Goal: Task Accomplishment & Management: Manage account settings

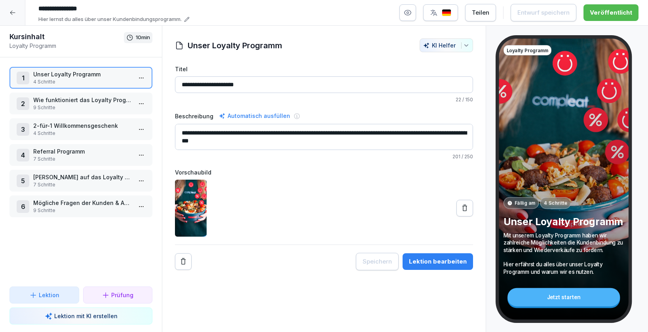
click at [13, 13] on icon at bounding box center [13, 13] width 6 height 6
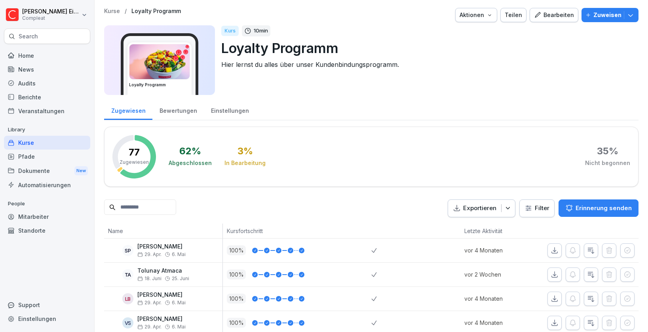
scroll to position [114, 0]
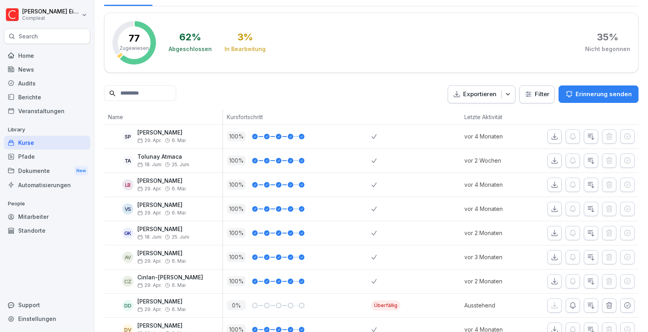
click at [33, 143] on div "Kurse" at bounding box center [47, 143] width 86 height 14
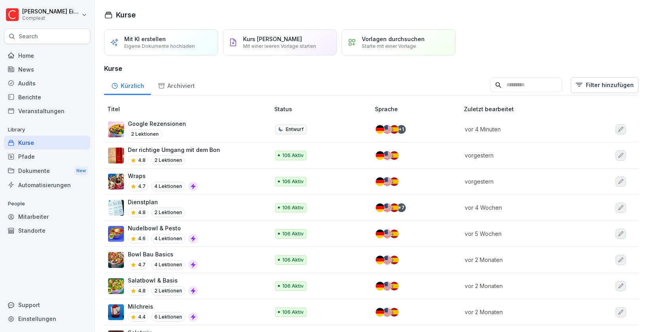
click at [499, 82] on input at bounding box center [526, 85] width 72 height 15
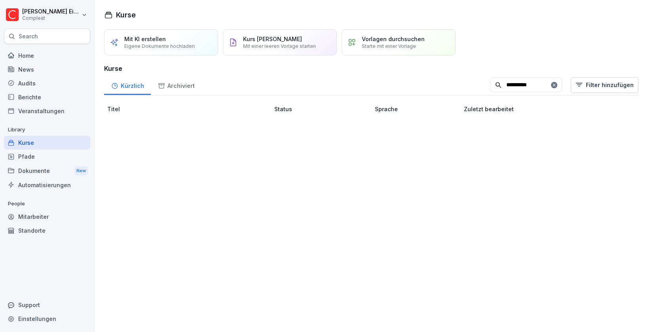
type input "**********"
click at [561, 86] on input "**********" at bounding box center [526, 85] width 72 height 15
click at [557, 84] on icon at bounding box center [554, 85] width 5 height 5
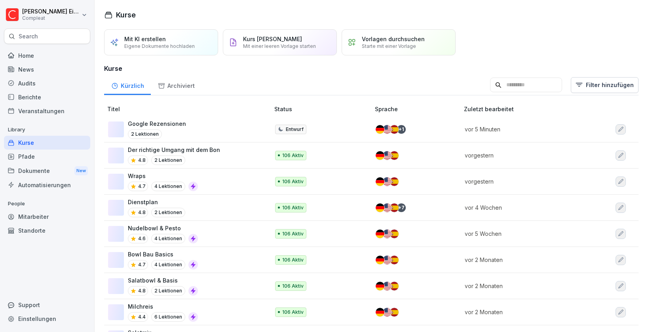
click at [499, 49] on div "Mit KI erstellen Eigene Dokumente hochladen Kurs manuell erstellen Mit einer le…" at bounding box center [371, 42] width 535 height 26
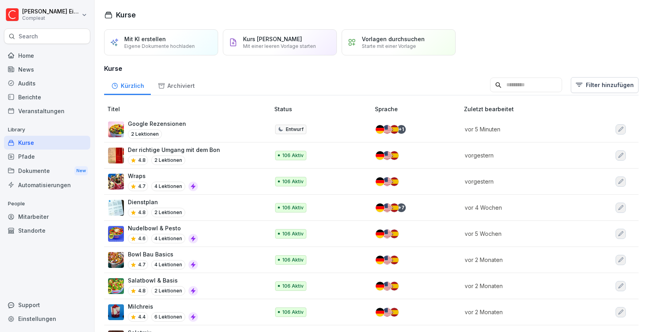
click at [173, 90] on div "Archiviert" at bounding box center [176, 85] width 51 height 20
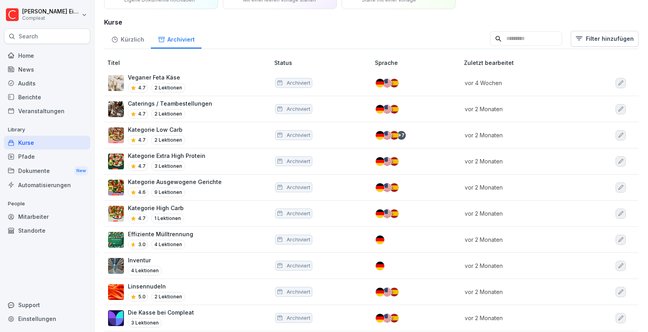
scroll to position [42, 0]
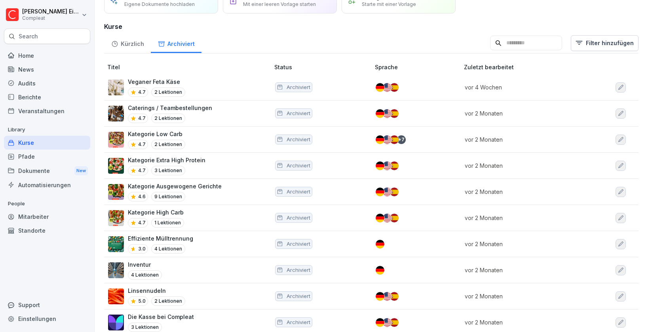
click at [129, 42] on div "Kürzlich" at bounding box center [127, 43] width 47 height 20
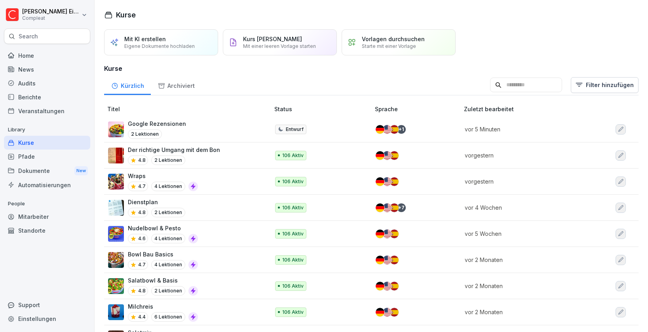
click at [490, 81] on input at bounding box center [526, 85] width 72 height 15
type input "******"
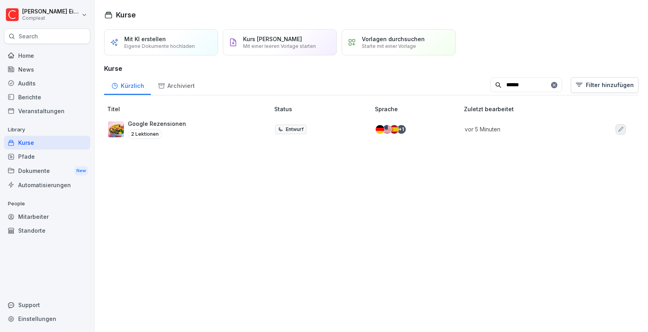
click at [557, 85] on icon at bounding box center [554, 85] width 5 height 5
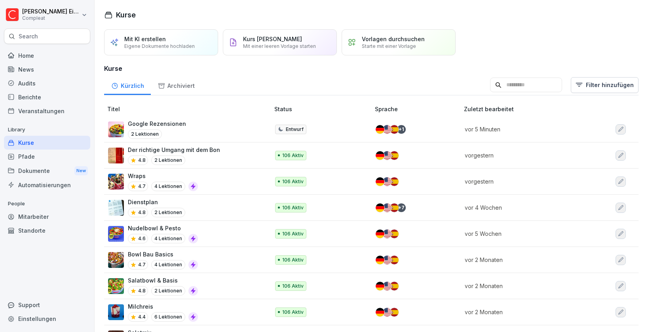
click at [44, 158] on div "Pfade" at bounding box center [47, 157] width 86 height 14
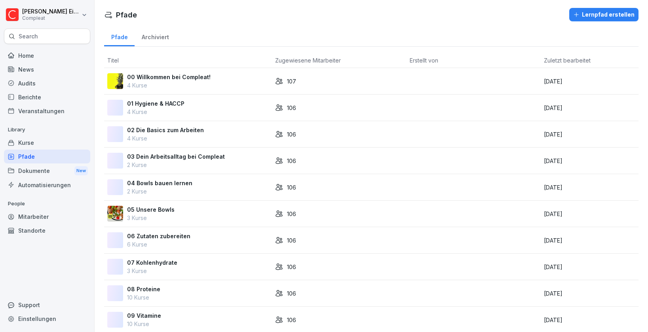
click at [53, 141] on div "Kurse" at bounding box center [47, 143] width 86 height 14
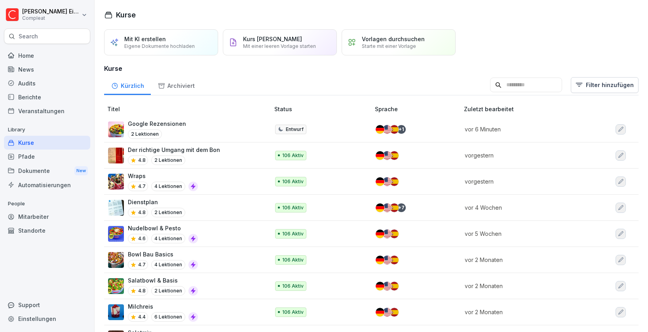
click at [192, 87] on div "Archiviert" at bounding box center [176, 85] width 51 height 20
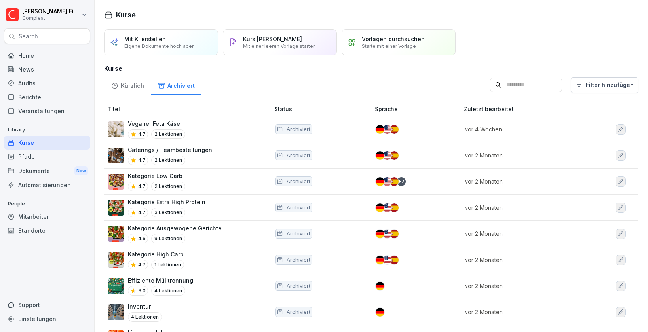
click at [128, 82] on div "Kürzlich" at bounding box center [127, 85] width 47 height 20
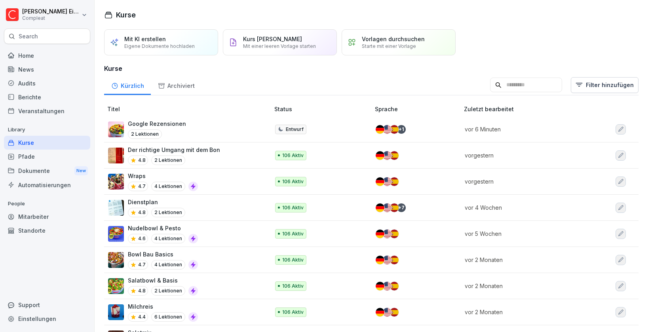
click at [39, 57] on div "Home" at bounding box center [47, 56] width 86 height 14
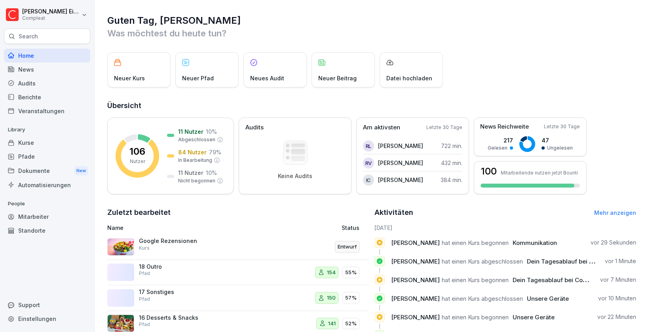
click at [38, 143] on div "Kurse" at bounding box center [47, 143] width 86 height 14
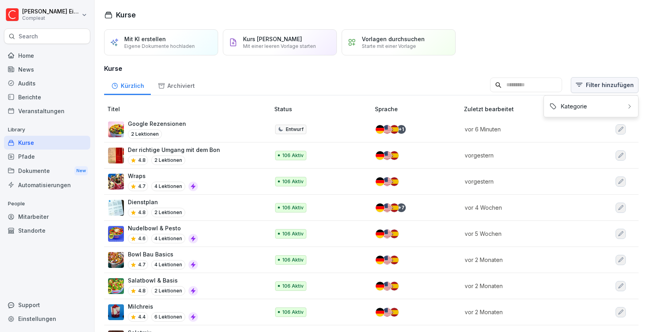
click at [587, 87] on html "Felix Eitler Compleat Search Home News Audits Berichte Veranstaltungen Library …" at bounding box center [324, 166] width 648 height 332
click at [579, 106] on div "Kategorie" at bounding box center [590, 106] width 89 height 15
click at [500, 92] on html "Felix Eitler Compleat Search Home News Audits Berichte Veranstaltungen Library …" at bounding box center [324, 166] width 648 height 332
click at [492, 85] on input at bounding box center [526, 85] width 72 height 15
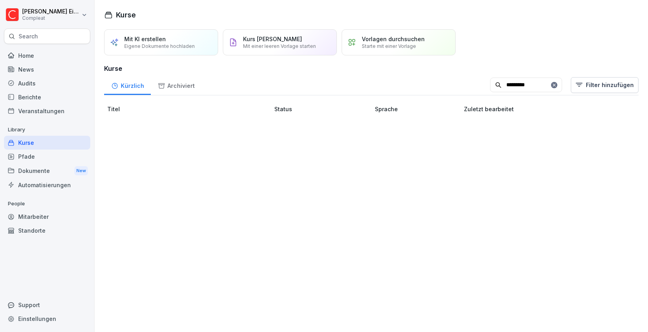
click at [497, 86] on input "*********" at bounding box center [526, 85] width 72 height 15
type input "*****"
click at [557, 87] on icon at bounding box center [554, 85] width 5 height 5
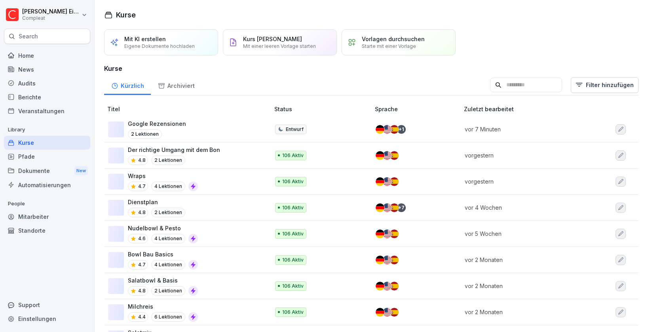
click at [506, 44] on div "Mit KI erstellen Eigene Dokumente hochladen Kurs manuell erstellen Mit einer le…" at bounding box center [371, 42] width 535 height 26
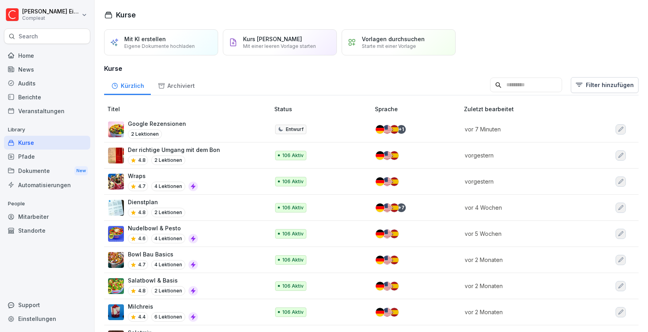
click at [412, 45] on p "Starte mit einer Vorlage" at bounding box center [389, 46] width 54 height 6
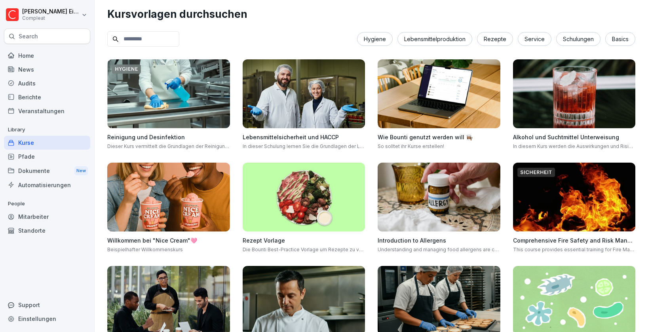
click at [23, 137] on div "Kurse" at bounding box center [47, 143] width 86 height 14
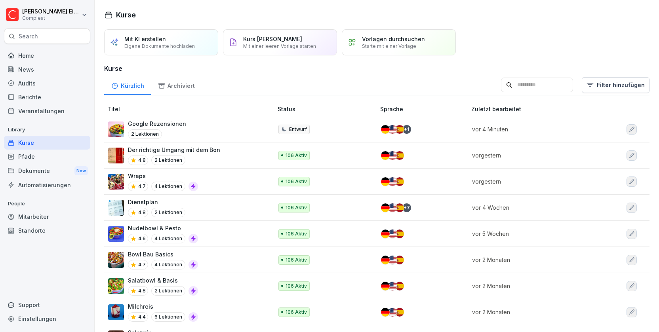
click at [187, 136] on div "Google Rezensionen 2 Lektionen" at bounding box center [186, 129] width 157 height 19
click at [173, 130] on div "2 Lektionen" at bounding box center [157, 134] width 58 height 10
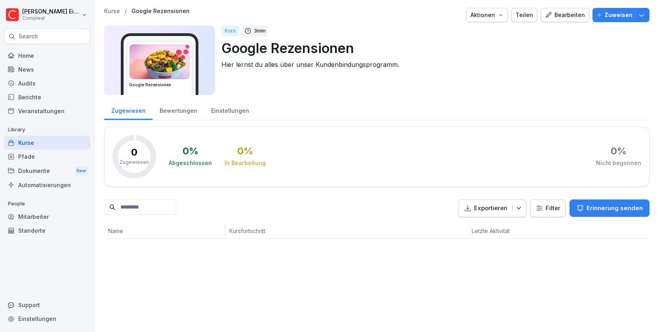
click at [563, 17] on div "Bearbeiten" at bounding box center [565, 15] width 40 height 9
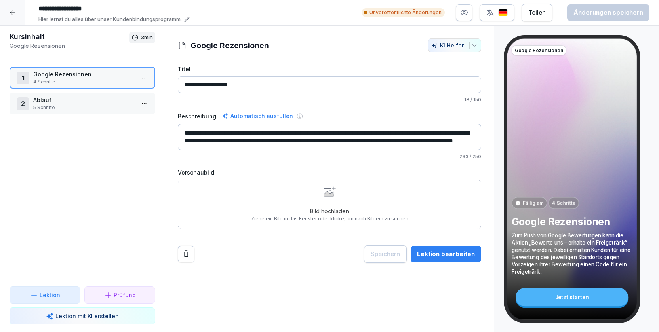
click at [145, 76] on html "**********" at bounding box center [329, 166] width 659 height 332
click at [119, 95] on div "Schritte bearbeiten" at bounding box center [114, 93] width 61 height 8
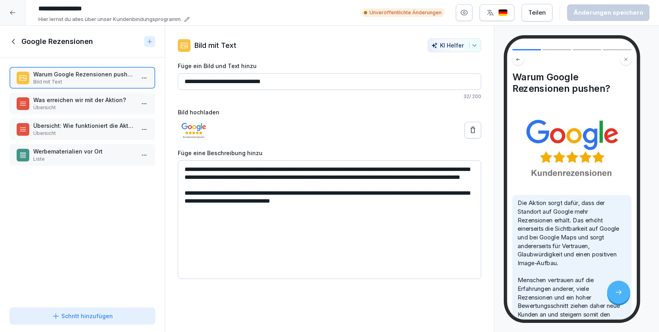
click at [105, 97] on p "Was erreichen wir mit der Aktion?" at bounding box center [83, 100] width 101 height 8
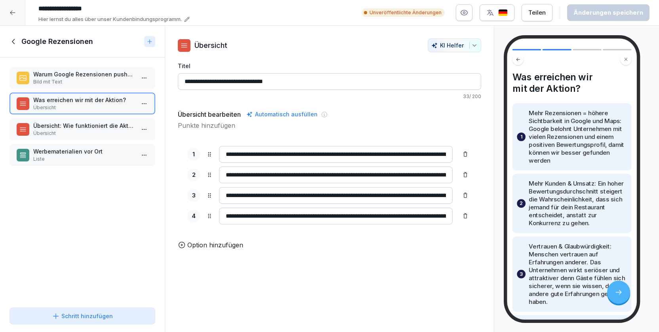
click at [98, 129] on p "Übersicht: Wie funktioniert die Aktion?" at bounding box center [83, 126] width 101 height 8
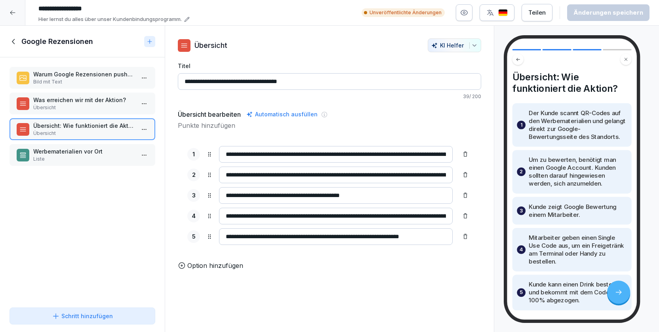
click at [93, 148] on p "Werbematerialien vor Ort" at bounding box center [83, 151] width 101 height 8
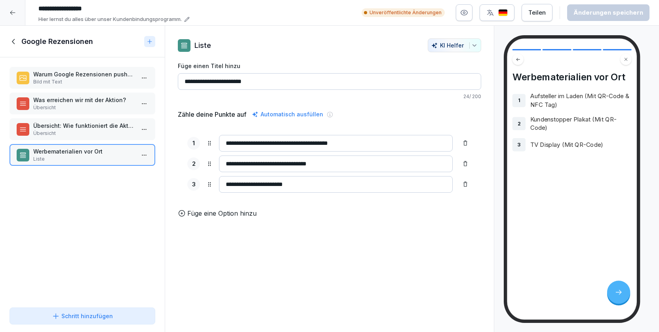
click at [98, 77] on p "Warum Google Rezensionen pushen?" at bounding box center [83, 74] width 101 height 8
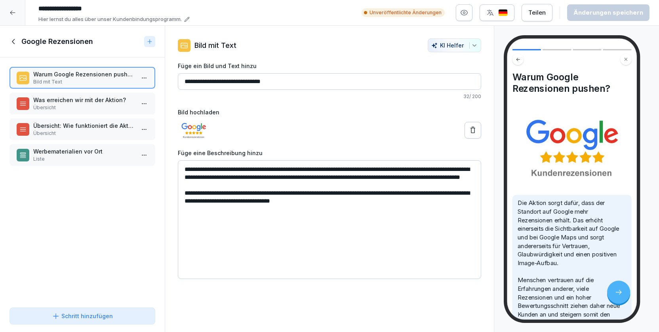
click at [13, 42] on icon at bounding box center [14, 41] width 9 height 9
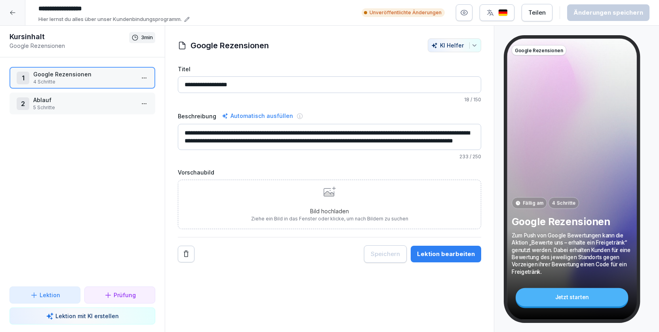
click at [90, 106] on p "5 Schritte" at bounding box center [83, 107] width 101 height 7
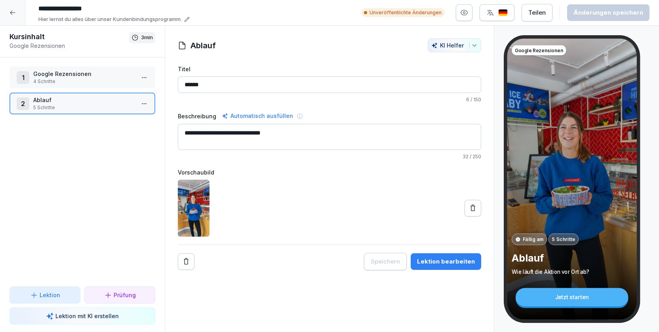
click at [97, 78] on p "Google Rezensionen" at bounding box center [83, 74] width 101 height 8
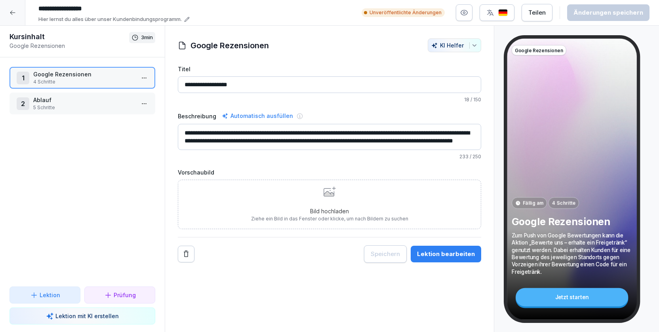
click at [341, 202] on div "Bild hochladen Ziehe ein Bild in das Fenster oder klicke, um nach Bildern zu su…" at bounding box center [329, 205] width 157 height 36
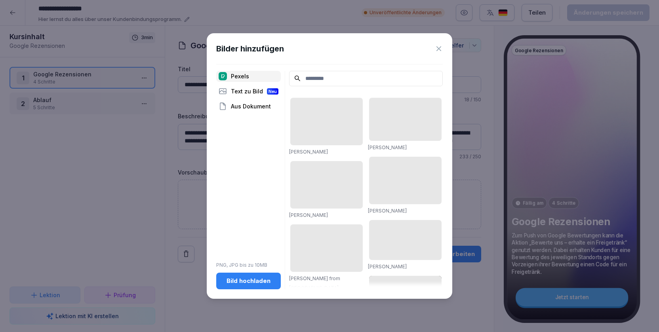
click at [253, 108] on div "Aus Dokument" at bounding box center [248, 106] width 65 height 11
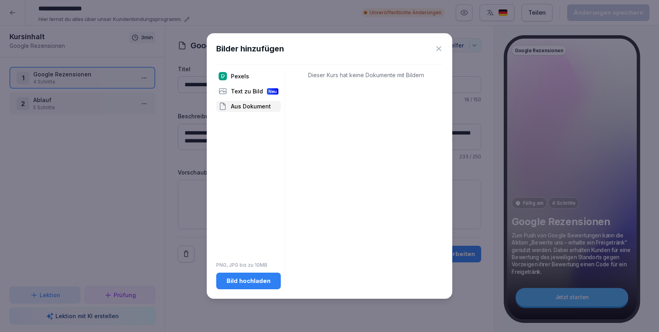
click at [251, 286] on button "Bild hochladen" at bounding box center [248, 281] width 65 height 17
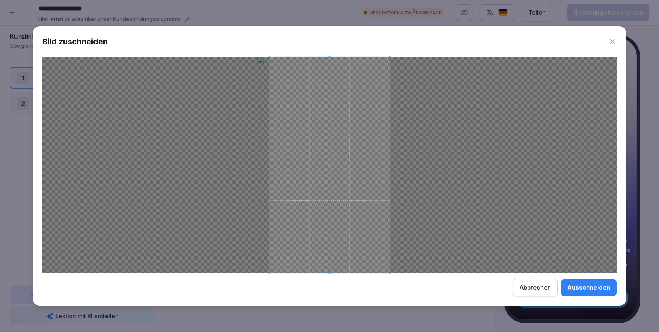
click at [583, 292] on div "Ausschneiden" at bounding box center [588, 288] width 43 height 9
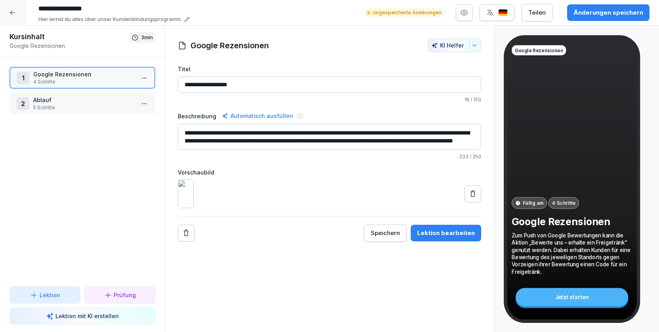
click at [99, 108] on p "5 Schritte" at bounding box center [83, 107] width 101 height 7
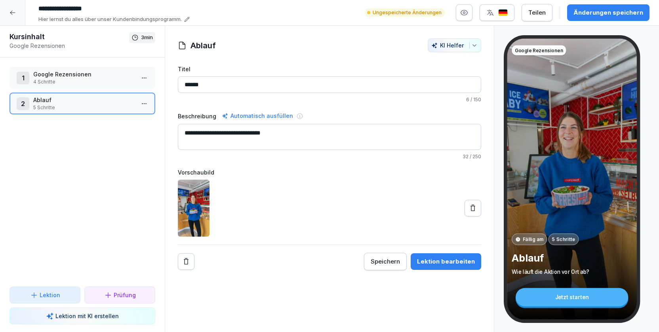
click at [145, 105] on html "**********" at bounding box center [329, 166] width 659 height 332
click at [128, 121] on div "Schritte bearbeiten" at bounding box center [114, 119] width 61 height 8
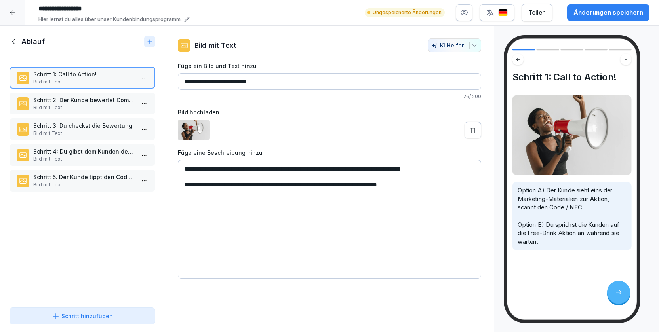
click at [91, 101] on p "Schritt 2: Der Kunde bewertet Compleat!" at bounding box center [83, 100] width 101 height 8
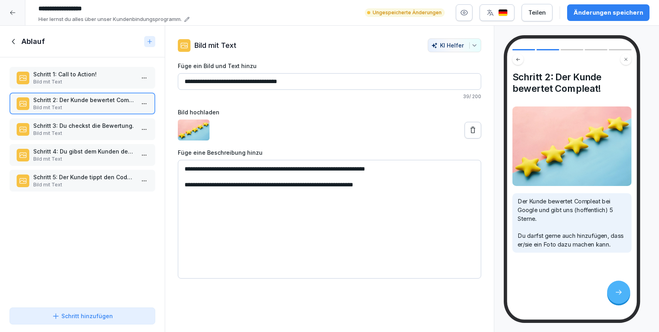
click at [93, 128] on p "Schritt 3: Du checkst die Bewertung." at bounding box center [83, 126] width 101 height 8
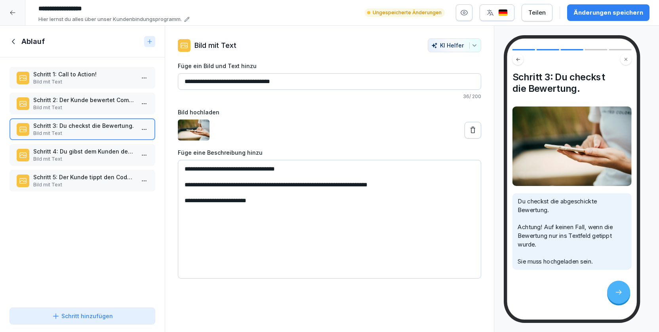
click at [96, 154] on p "Schritt 4: Du gibst dem Kunden den Code" at bounding box center [83, 151] width 101 height 8
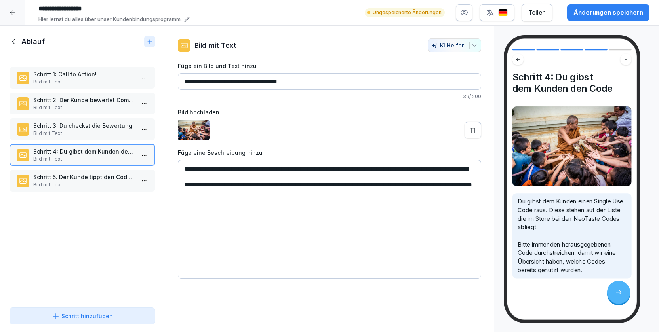
click at [93, 176] on p "Schritt 5: Der Kunde tippt den Code ein." at bounding box center [83, 177] width 101 height 8
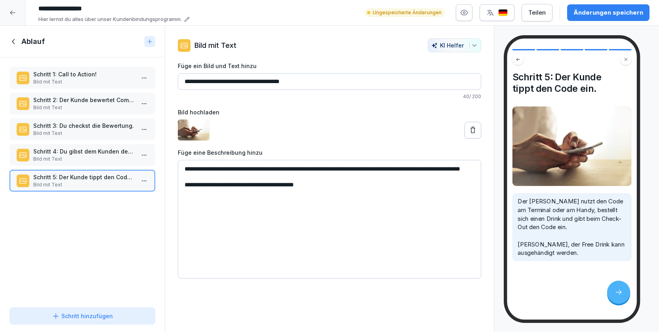
click at [95, 154] on p "Schritt 4: Du gibst dem Kunden den Code" at bounding box center [83, 151] width 101 height 8
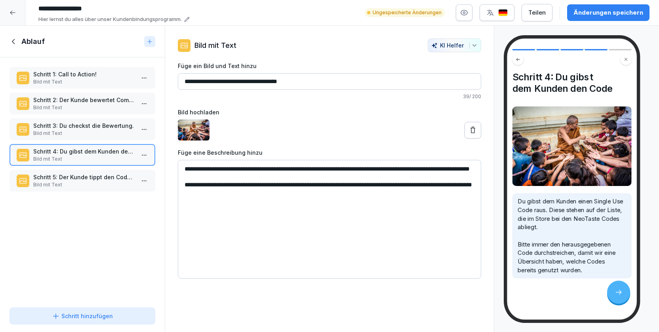
click at [210, 136] on div at bounding box center [329, 130] width 303 height 21
click at [476, 132] on icon at bounding box center [473, 130] width 8 height 8
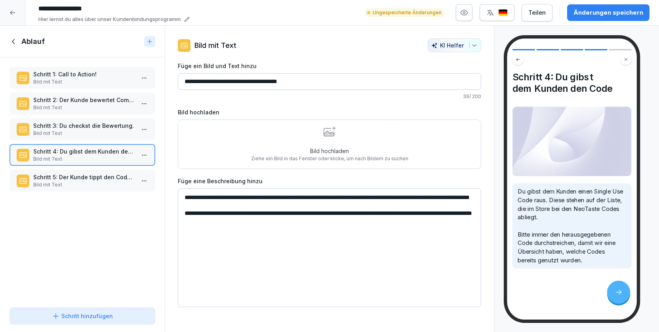
click at [338, 141] on div "Bild hochladen Ziehe ein Bild in das Fenster oder klicke, um nach Bildern zu su…" at bounding box center [329, 144] width 157 height 36
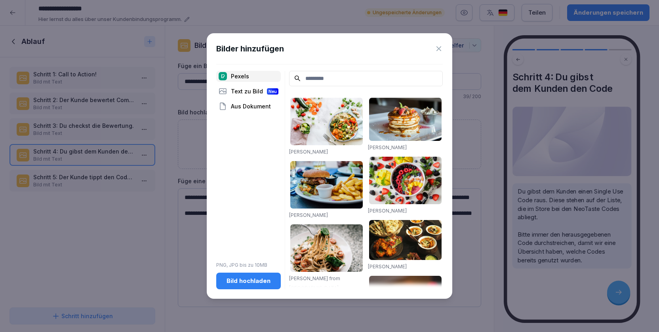
click at [315, 79] on input at bounding box center [366, 78] width 154 height 15
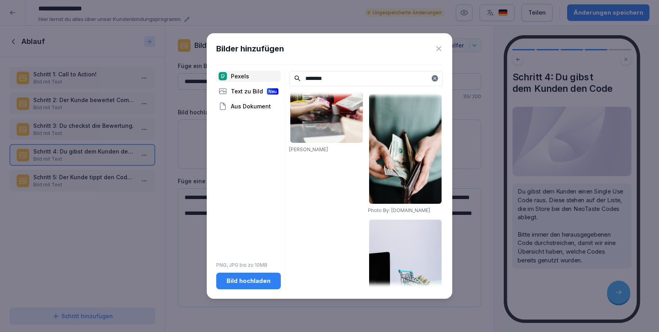
scroll to position [898, 0]
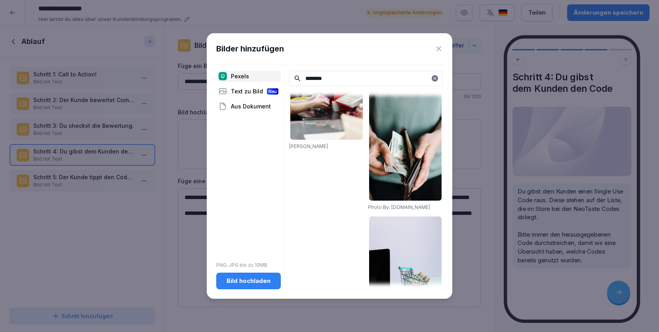
type input "********"
click at [249, 109] on div "Aus Dokument" at bounding box center [248, 106] width 65 height 11
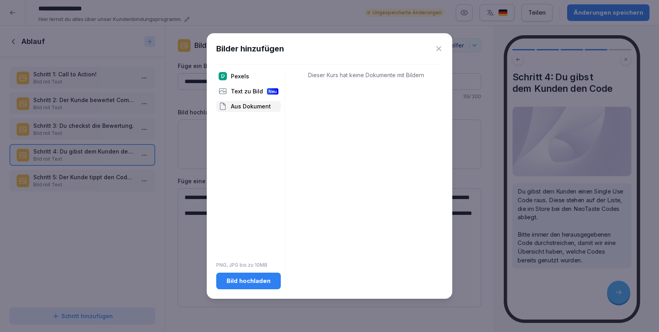
click at [253, 280] on div "Bild hochladen" at bounding box center [249, 281] width 52 height 9
click at [247, 91] on div "Text zu Bild Neu" at bounding box center [248, 91] width 65 height 11
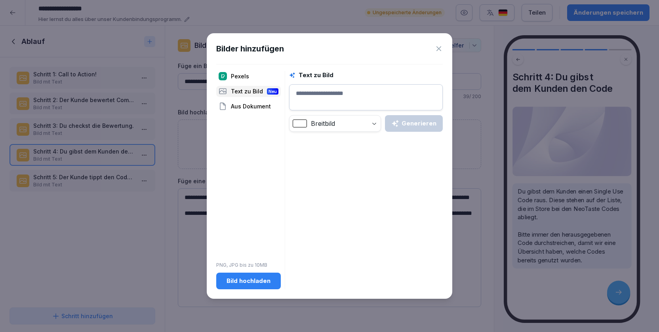
click at [318, 99] on textarea at bounding box center [366, 97] width 154 height 26
type textarea "**********"
click at [408, 126] on div "Generieren" at bounding box center [413, 123] width 45 height 9
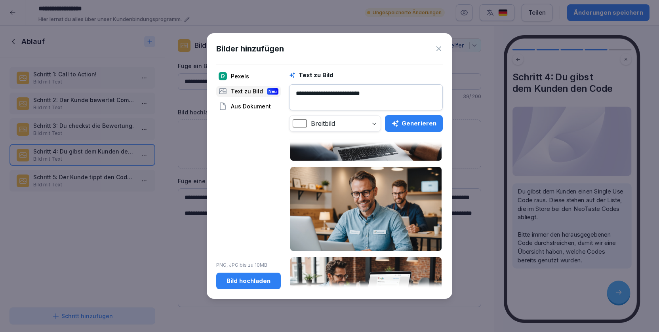
scroll to position [134, 0]
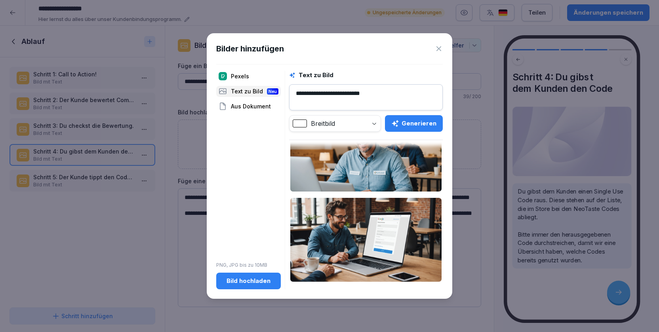
click at [255, 76] on div "Pexels" at bounding box center [248, 76] width 65 height 11
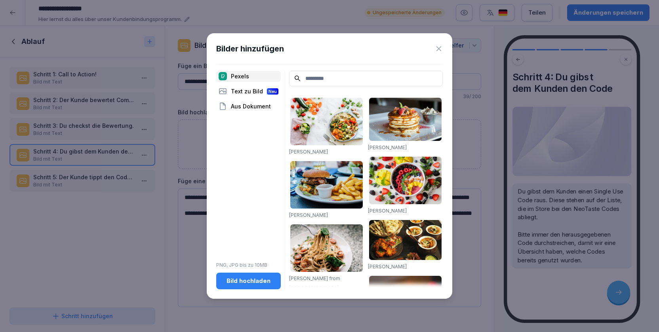
scroll to position [27, 0]
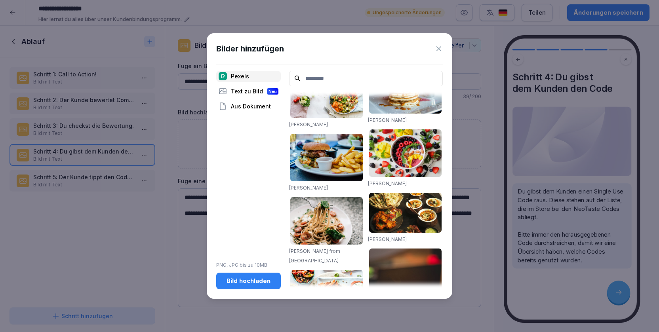
click at [340, 81] on input at bounding box center [366, 78] width 154 height 15
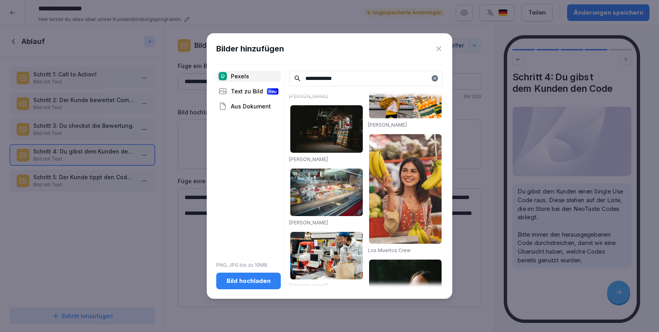
scroll to position [1025, 0]
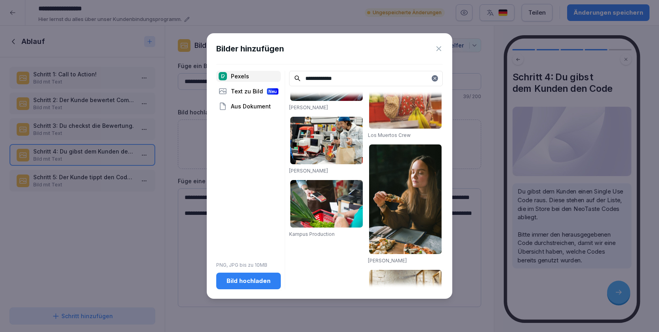
type input "**********"
click at [440, 52] on icon at bounding box center [439, 49] width 8 height 8
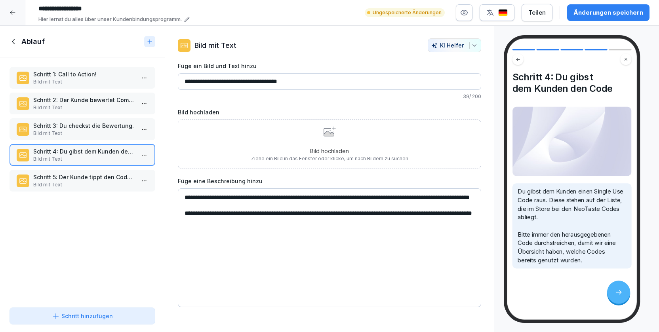
click at [77, 177] on p "Schritt 5: Der Kunde tippt den Code ein." at bounding box center [83, 177] width 101 height 8
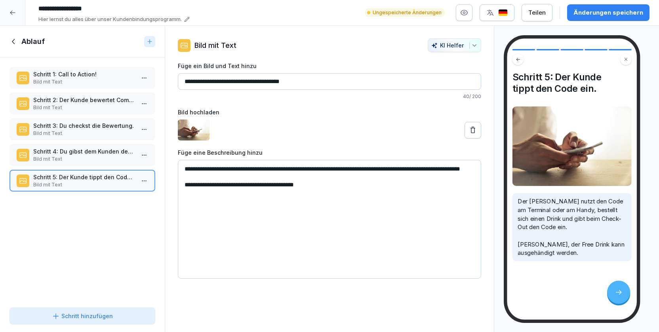
click at [97, 154] on p "Schritt 4: Du gibst dem Kunden den Code" at bounding box center [83, 151] width 101 height 8
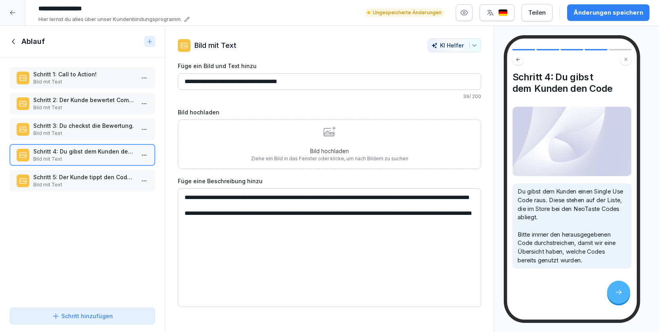
click at [94, 176] on p "Schritt 5: Der Kunde tippt den Code ein." at bounding box center [83, 177] width 101 height 8
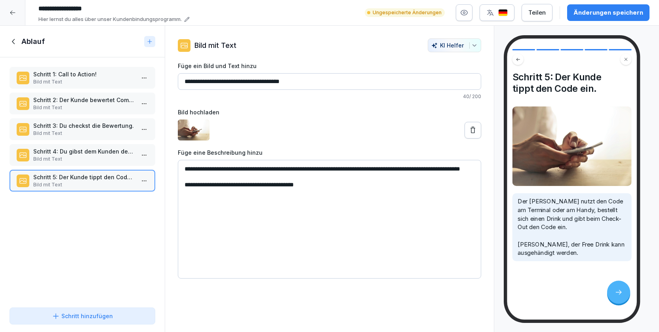
click at [115, 150] on p "Schritt 4: Du gibst dem Kunden den Code" at bounding box center [83, 151] width 101 height 8
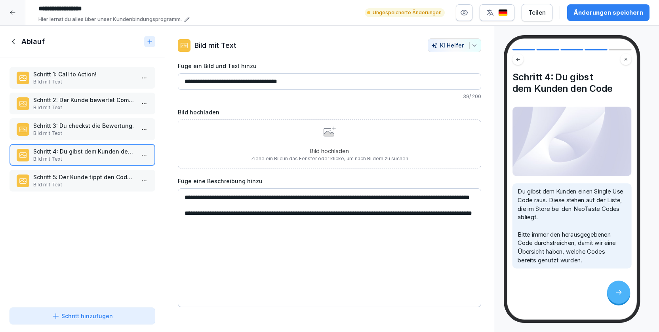
click at [335, 145] on div "Bild hochladen Ziehe ein Bild in das Fenster oder klicke, um nach Bildern zu su…" at bounding box center [329, 144] width 157 height 36
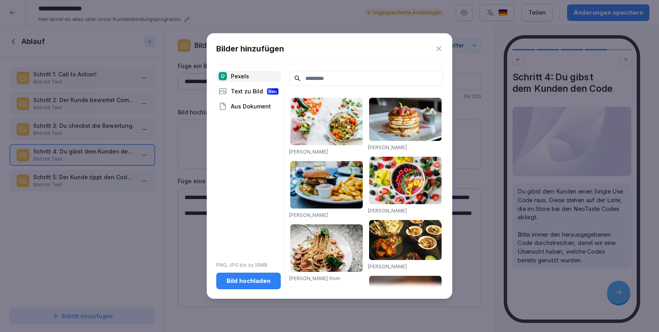
click at [256, 272] on div "Pexels Text zu Bild Neu Aus Dokument PNG, JPG bis zu 10MB Bild hochladen" at bounding box center [248, 180] width 65 height 219
click at [246, 283] on div "Bild hochladen" at bounding box center [249, 281] width 52 height 9
click at [315, 80] on input at bounding box center [366, 78] width 154 height 15
click at [247, 282] on div "Bild hochladen" at bounding box center [249, 281] width 52 height 9
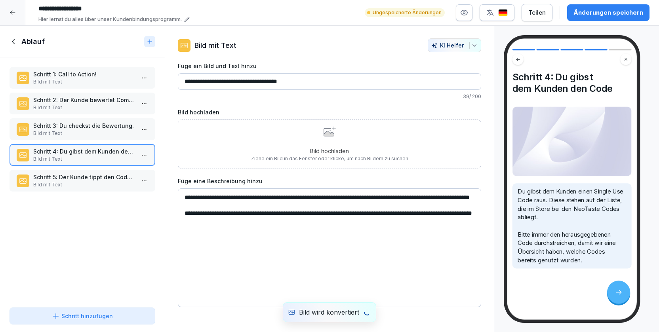
click at [326, 139] on div "Bild hochladen Ziehe ein Bild in das Fenster oder klicke, um nach Bildern zu su…" at bounding box center [329, 144] width 157 height 36
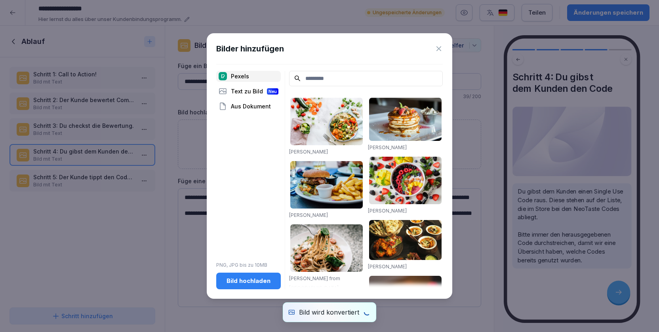
click at [257, 93] on div "Text zu Bild Neu" at bounding box center [248, 91] width 65 height 11
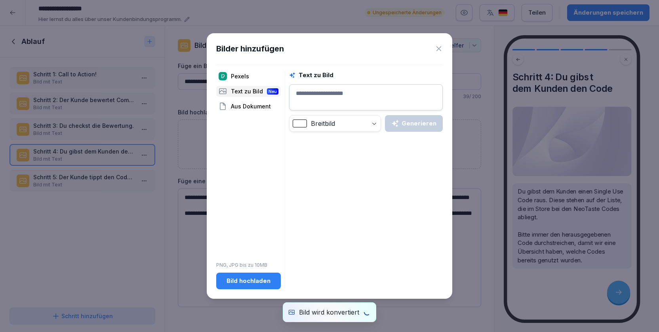
click at [251, 78] on div "Pexels" at bounding box center [248, 76] width 65 height 11
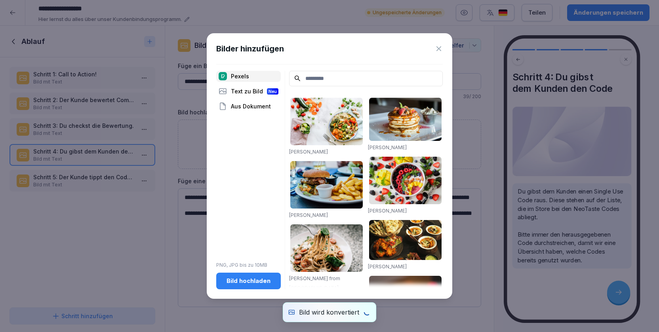
click at [308, 86] on input at bounding box center [366, 78] width 154 height 15
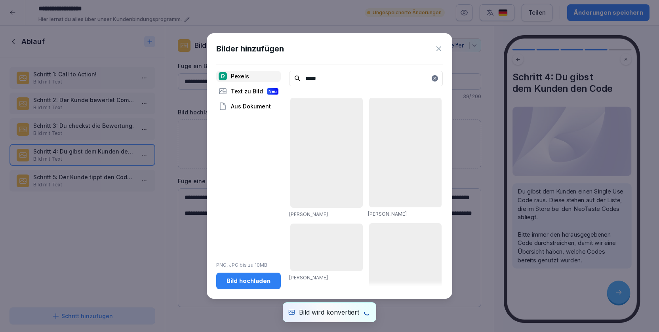
click at [333, 80] on input "*****" at bounding box center [366, 78] width 154 height 15
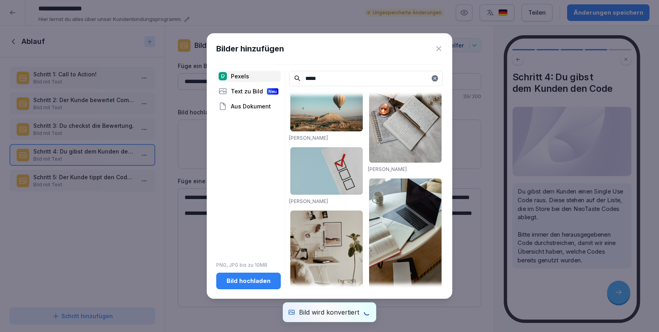
scroll to position [433, 0]
type input "*****"
click at [345, 179] on img at bounding box center [326, 171] width 72 height 48
click at [342, 170] on img at bounding box center [326, 171] width 72 height 48
click at [323, 171] on img at bounding box center [326, 171] width 72 height 48
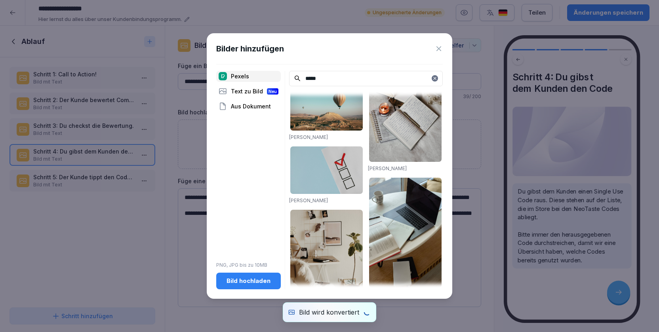
click at [323, 171] on img at bounding box center [326, 171] width 72 height 48
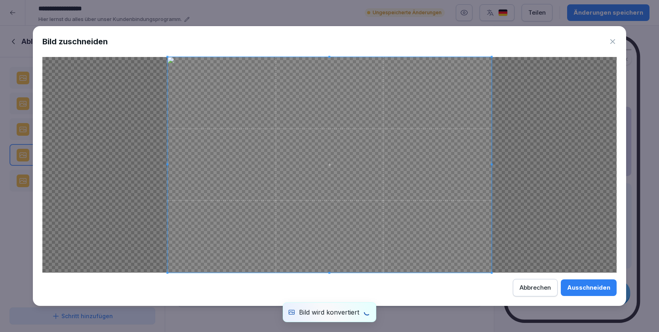
click at [323, 171] on div at bounding box center [329, 165] width 574 height 216
click at [437, 219] on span at bounding box center [329, 165] width 324 height 216
click at [599, 288] on div "Ausschneiden" at bounding box center [588, 288] width 43 height 9
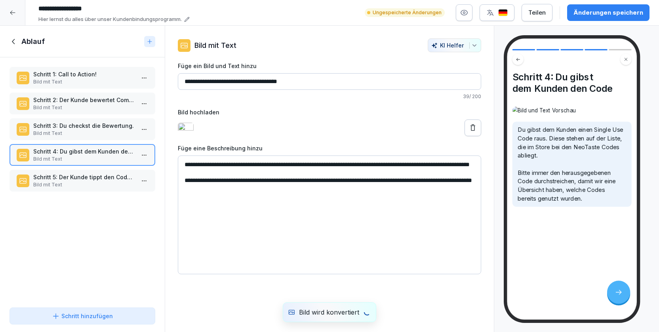
click at [83, 181] on p "Schritt 5: Der Kunde tippt den Code ein." at bounding box center [83, 177] width 101 height 8
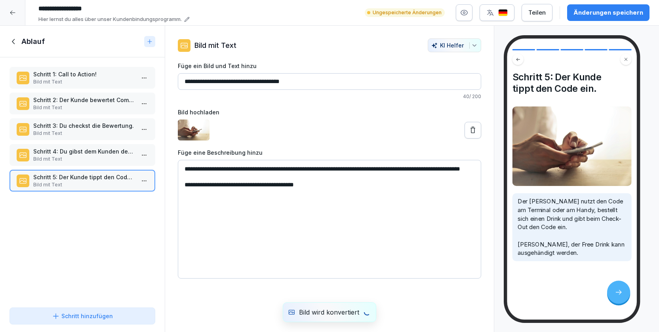
click at [472, 129] on icon at bounding box center [473, 130] width 8 height 8
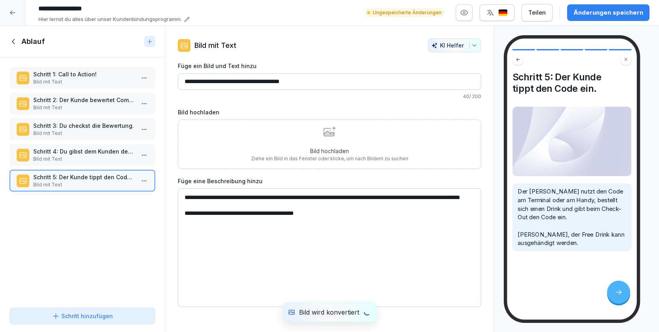
click at [275, 145] on div "Bild hochladen Ziehe ein Bild in das Fenster oder klicke, um nach Bildern zu su…" at bounding box center [329, 144] width 157 height 36
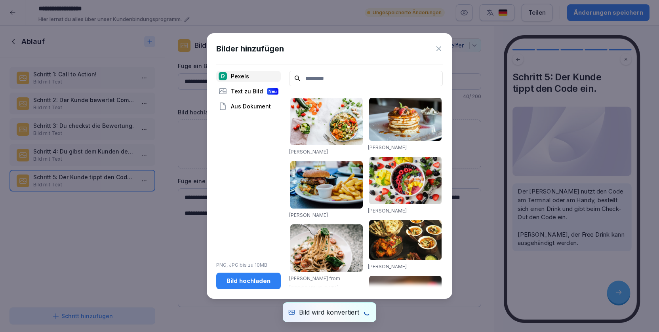
click at [242, 107] on div "Aus Dokument" at bounding box center [248, 106] width 65 height 11
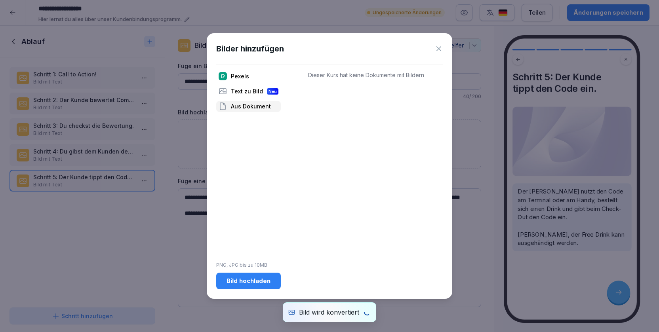
click at [259, 279] on div "Bild hochladen" at bounding box center [249, 281] width 52 height 9
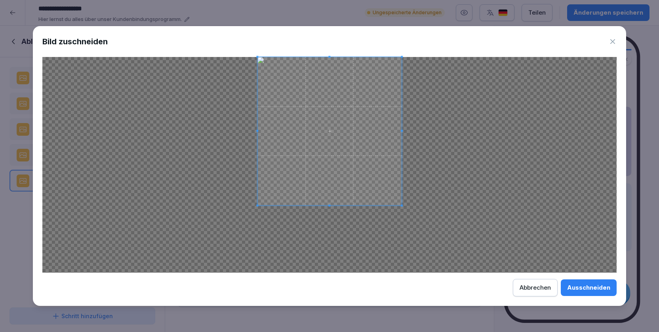
click at [331, 206] on div at bounding box center [330, 131] width 144 height 148
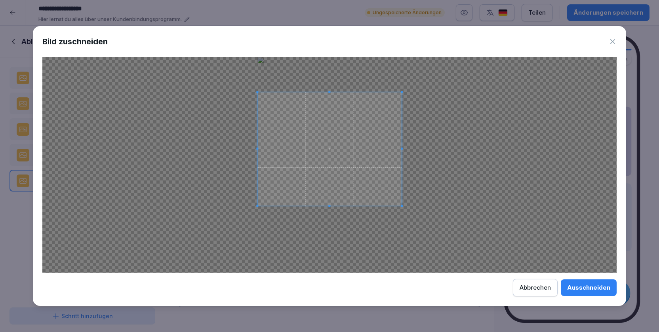
click at [330, 91] on span at bounding box center [329, 92] width 2 height 2
click at [332, 196] on span at bounding box center [330, 195] width 144 height 2
click at [333, 158] on span at bounding box center [330, 149] width 144 height 103
click at [600, 289] on div "Ausschneiden" at bounding box center [588, 288] width 43 height 9
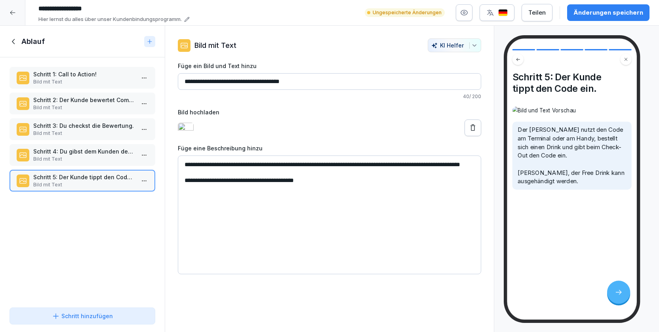
click at [101, 152] on p "Schritt 4: Du gibst dem Kunden den Code" at bounding box center [83, 151] width 101 height 8
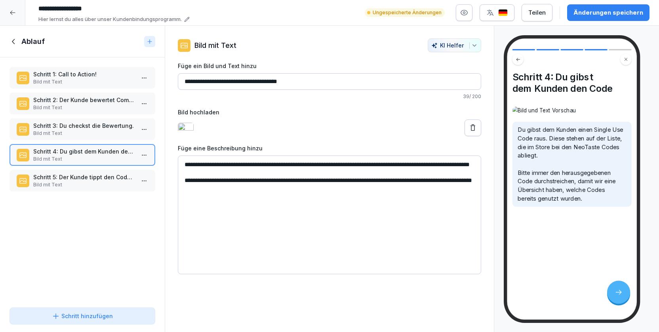
click at [97, 128] on p "Schritt 3: Du checkst die Bewertung." at bounding box center [83, 126] width 101 height 8
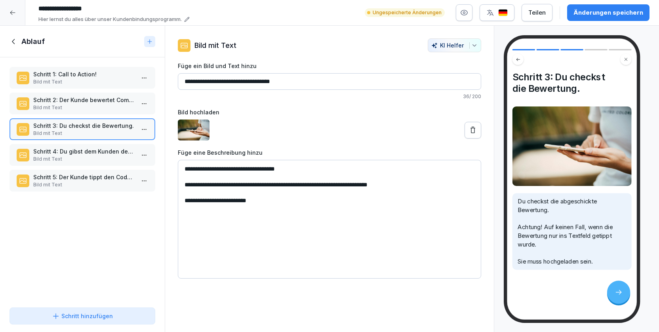
click at [99, 101] on p "Schritt 2: Der Kunde bewertet Compleat!" at bounding box center [83, 100] width 101 height 8
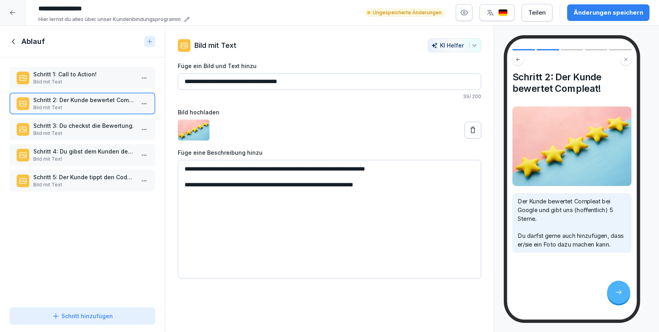
click at [99, 79] on p "Bild mit Text" at bounding box center [83, 81] width 101 height 7
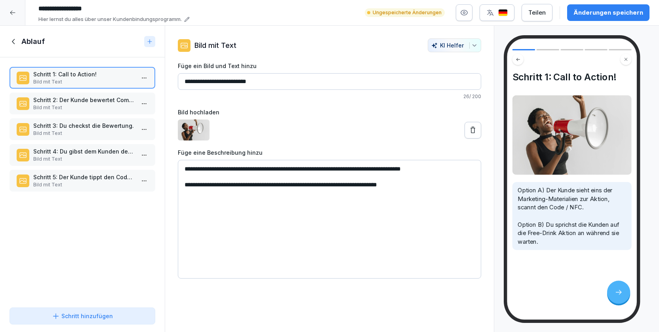
click at [96, 112] on div "Schritt 2: Der Kunde bewertet Compleat! Bild mit Text" at bounding box center [83, 104] width 146 height 22
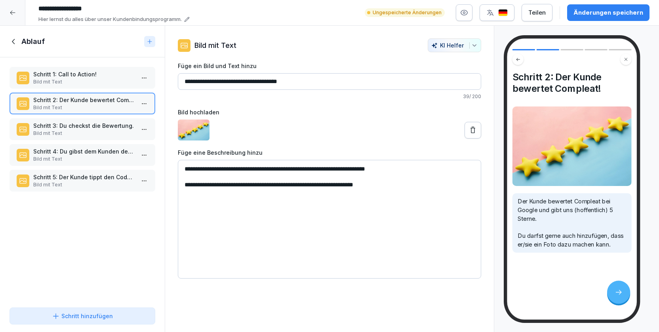
click at [97, 126] on p "Schritt 3: Du checkst die Bewertung." at bounding box center [83, 126] width 101 height 8
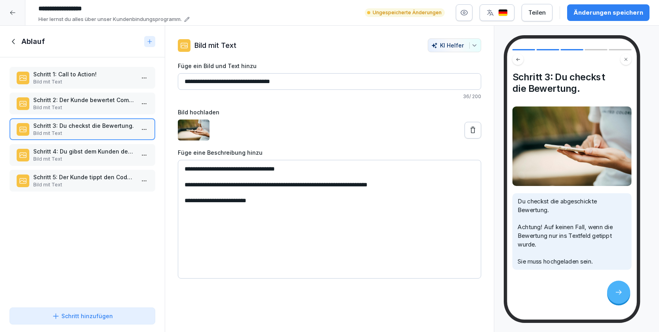
click at [101, 150] on p "Schritt 4: Du gibst dem Kunden den Code" at bounding box center [83, 151] width 101 height 8
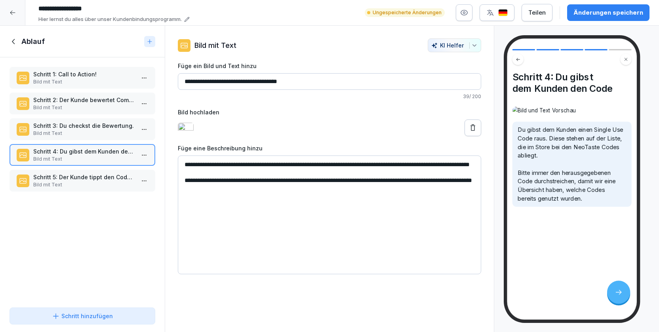
click at [101, 180] on p "Schritt 5: Der Kunde tippt den Code ein." at bounding box center [83, 177] width 101 height 8
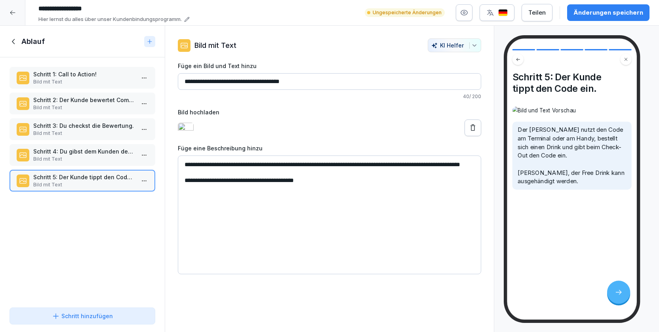
click at [610, 10] on div "Änderungen speichern" at bounding box center [608, 12] width 70 height 9
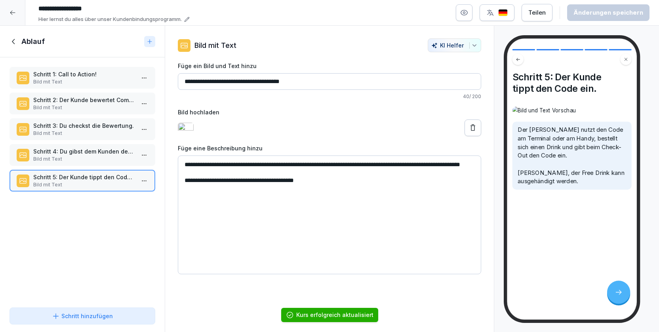
click at [12, 40] on icon at bounding box center [14, 41] width 9 height 9
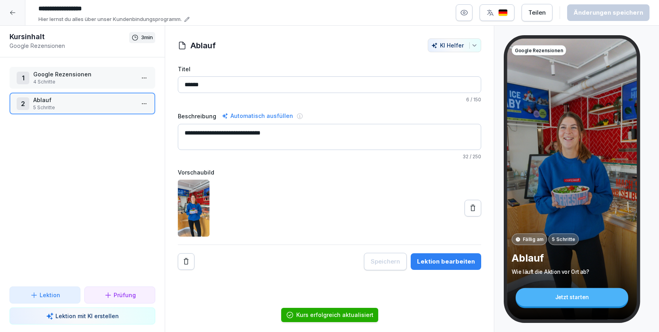
click at [72, 81] on p "4 Schritte" at bounding box center [83, 81] width 101 height 7
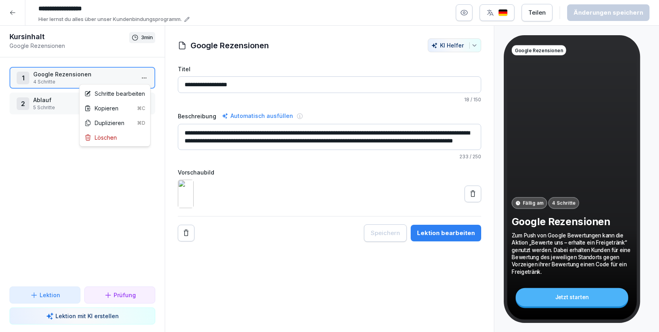
click at [146, 79] on html "**********" at bounding box center [329, 166] width 659 height 332
click at [122, 93] on div "Schritte bearbeiten" at bounding box center [114, 93] width 61 height 8
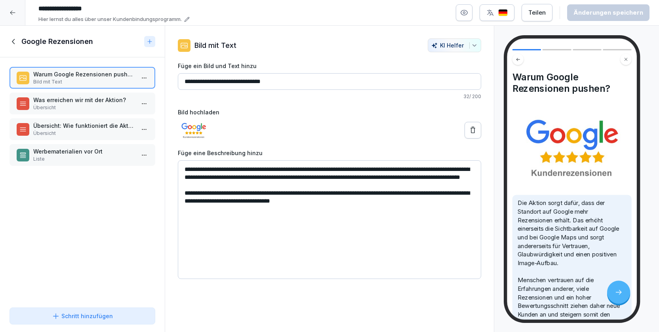
click at [84, 101] on p "Was erreichen wir mit der Aktion?" at bounding box center [83, 100] width 101 height 8
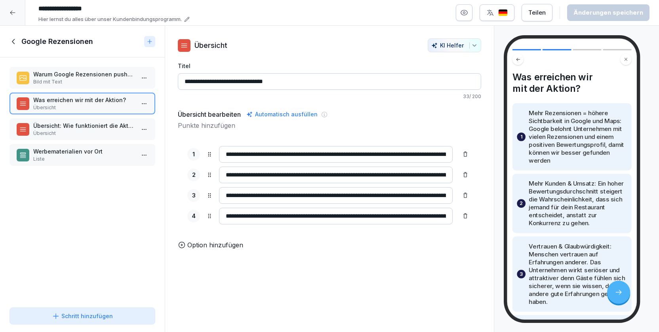
click at [83, 125] on p "Übersicht: Wie funktioniert die Aktion?" at bounding box center [83, 126] width 101 height 8
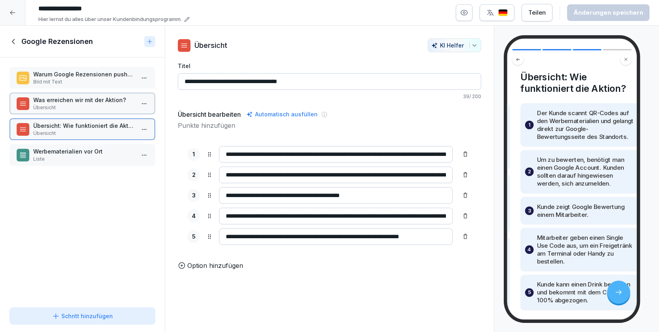
click at [79, 158] on p "Liste" at bounding box center [83, 159] width 101 height 7
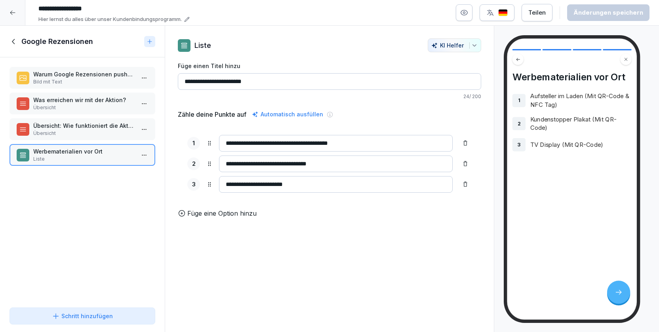
click at [12, 41] on icon at bounding box center [14, 41] width 9 height 9
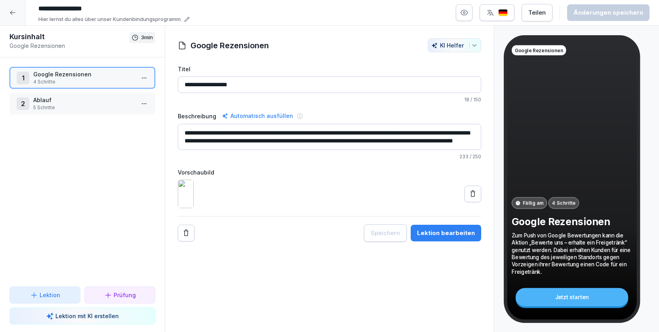
click at [12, 11] on icon at bounding box center [13, 13] width 6 height 6
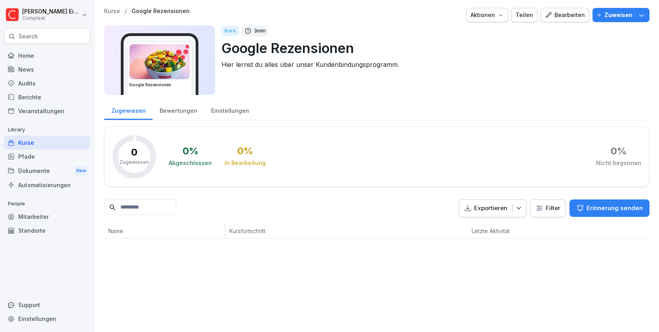
click at [46, 141] on div "Kurse" at bounding box center [47, 143] width 86 height 14
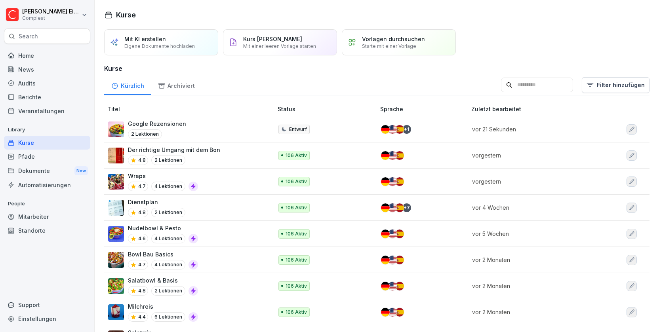
click at [229, 126] on div "Google Rezensionen 2 Lektionen" at bounding box center [186, 129] width 157 height 19
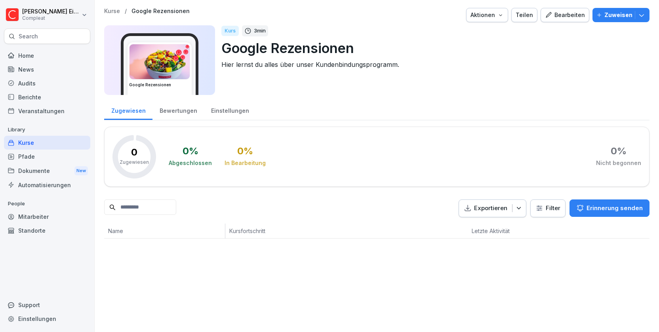
click at [180, 63] on img at bounding box center [159, 61] width 60 height 35
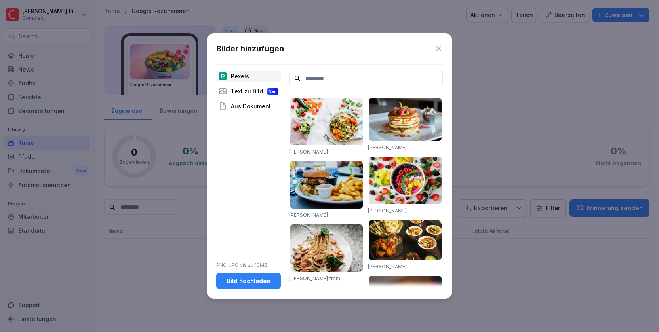
click at [438, 49] on icon at bounding box center [439, 49] width 8 height 8
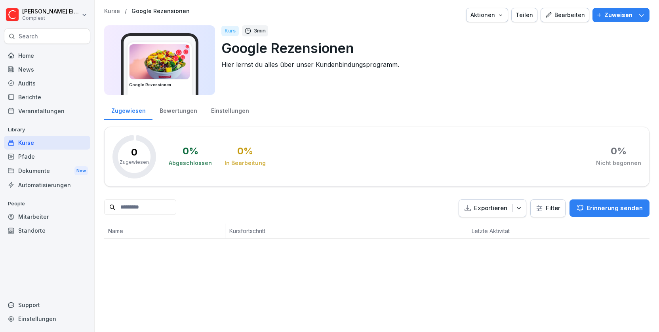
click at [483, 16] on div "Aktionen" at bounding box center [486, 15] width 33 height 9
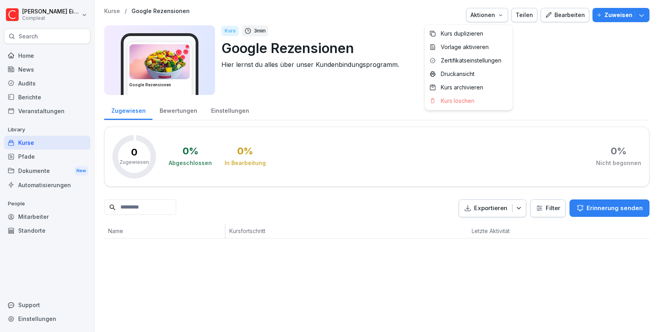
click at [524, 60] on html "Felix Eitler Compleat Search Home News Audits Berichte Veranstaltungen Library …" at bounding box center [329, 166] width 659 height 332
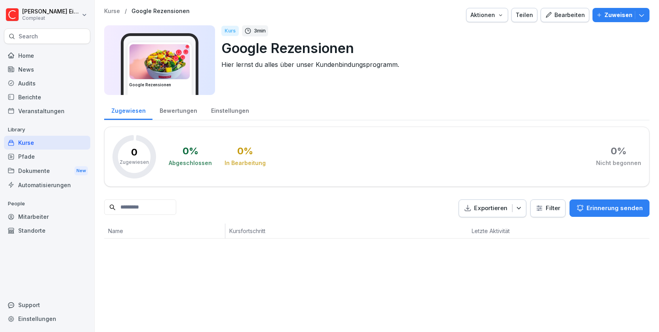
click at [219, 111] on div "Einstellungen" at bounding box center [230, 110] width 52 height 20
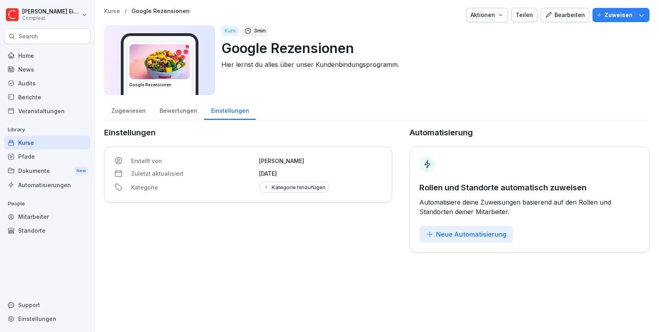
click at [179, 69] on img at bounding box center [159, 61] width 60 height 35
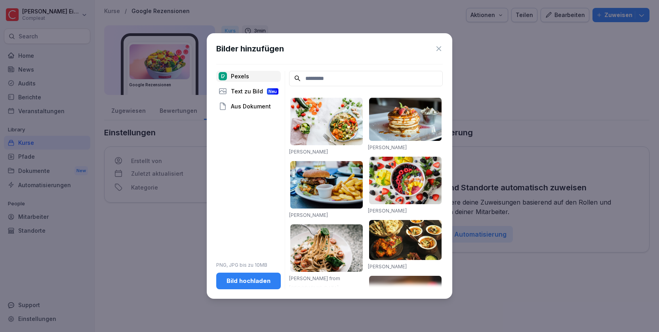
click at [244, 283] on div "Bild hochladen" at bounding box center [249, 281] width 52 height 9
click at [251, 104] on div "Aus Dokument" at bounding box center [248, 106] width 65 height 11
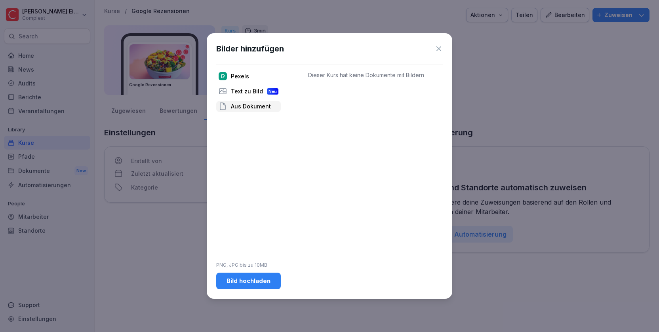
click at [247, 280] on div "Bild hochladen" at bounding box center [249, 281] width 52 height 9
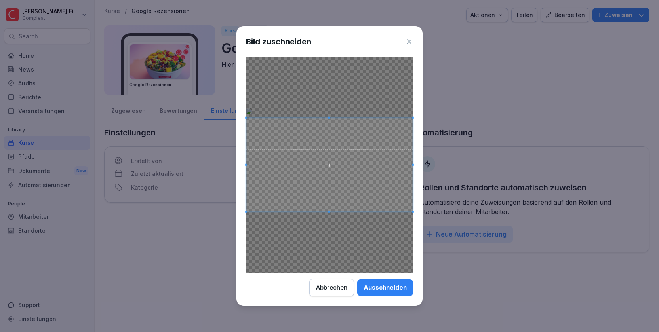
click at [395, 292] on div "Ausschneiden" at bounding box center [385, 288] width 43 height 9
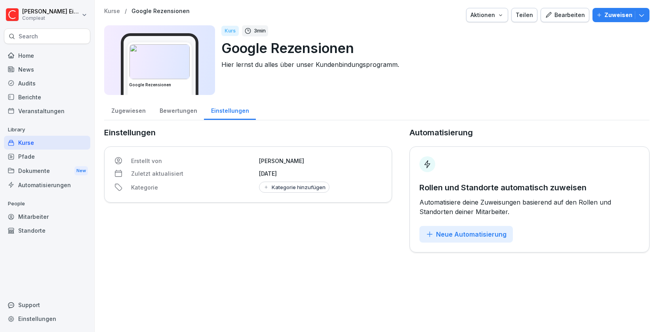
click at [181, 110] on div "Bewertungen" at bounding box center [177, 110] width 51 height 20
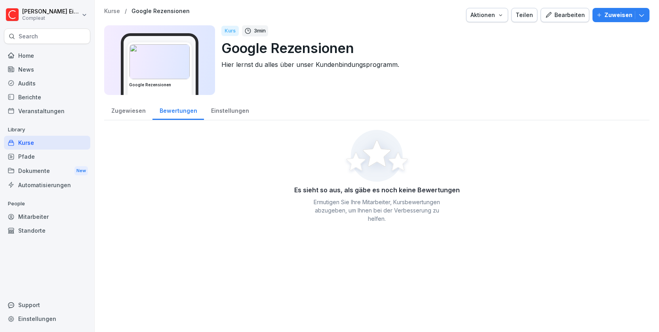
click at [124, 110] on div "Zugewiesen" at bounding box center [128, 110] width 48 height 20
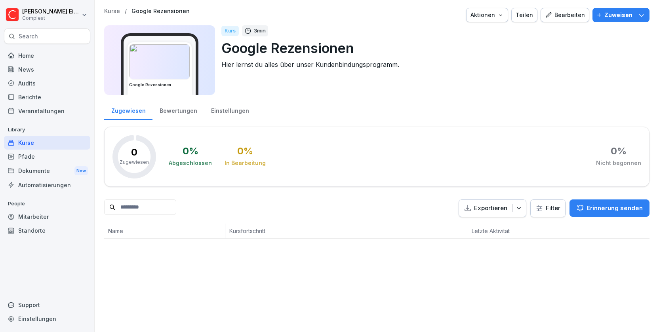
click at [229, 114] on div "Einstellungen" at bounding box center [230, 110] width 52 height 20
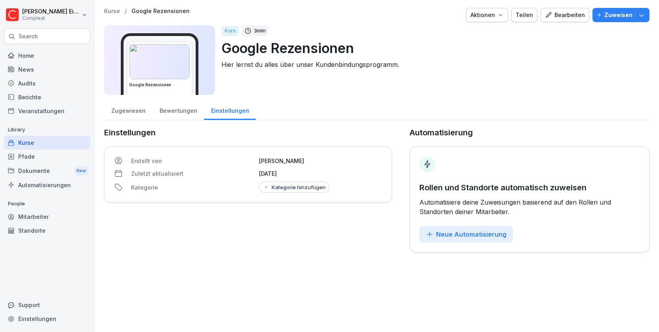
click at [67, 139] on div "Kurse" at bounding box center [47, 143] width 86 height 14
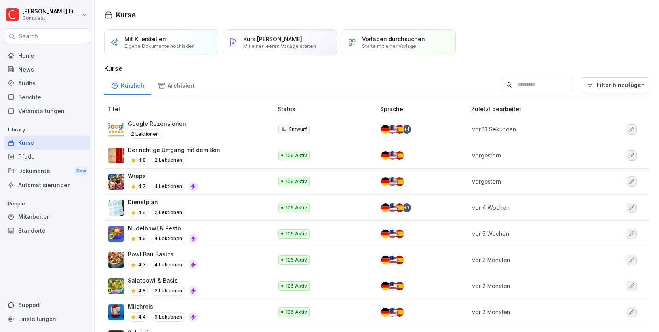
click at [175, 126] on p "Google Rezensionen" at bounding box center [157, 124] width 58 height 8
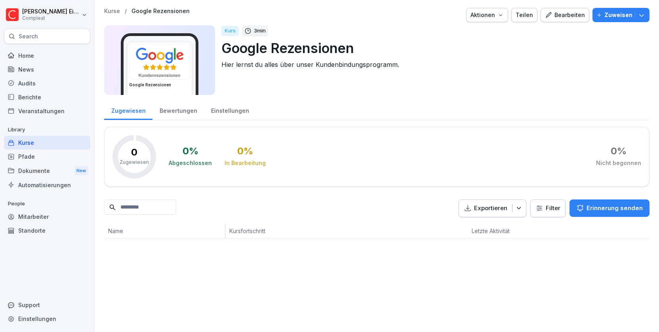
click at [336, 63] on p "Hier lernst du alles über unser Kundenbindungsprogramm." at bounding box center [432, 65] width 422 height 10
click at [326, 65] on p "Hier lernst du alles über unser Kundenbindungsprogramm." at bounding box center [432, 65] width 422 height 10
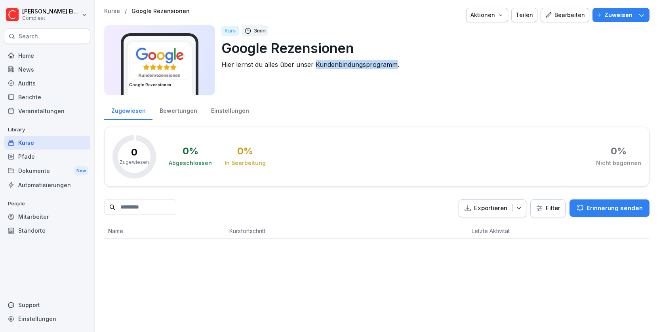
click at [326, 65] on p "Hier lernst du alles über unser Kundenbindungsprogramm." at bounding box center [432, 65] width 422 height 10
click at [172, 110] on div "Bewertungen" at bounding box center [177, 110] width 51 height 20
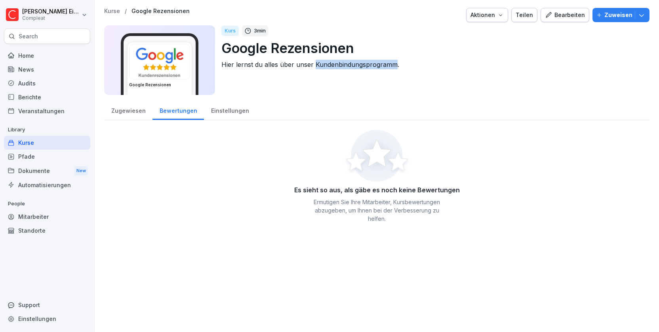
click at [134, 110] on div "Zugewiesen" at bounding box center [128, 110] width 48 height 20
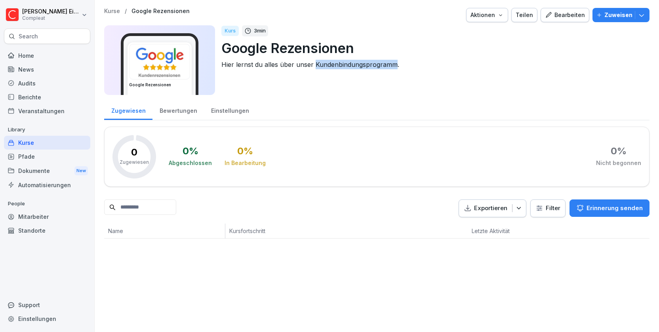
click at [563, 12] on div "Bearbeiten" at bounding box center [565, 15] width 40 height 9
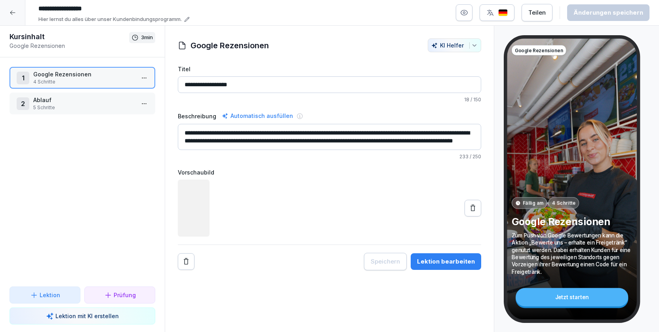
scroll to position [1, 0]
drag, startPoint x: 332, startPoint y: 132, endPoint x: 441, endPoint y: 133, distance: 108.5
click at [441, 133] on textarea "**********" at bounding box center [329, 137] width 303 height 26
drag, startPoint x: 312, startPoint y: 133, endPoint x: 441, endPoint y: 131, distance: 128.7
click at [441, 131] on textarea "**********" at bounding box center [329, 137] width 303 height 26
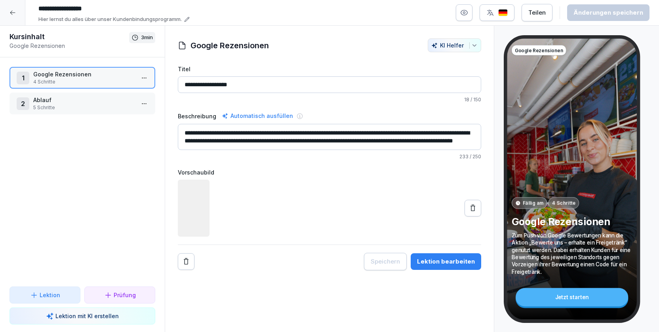
click at [354, 107] on div "**********" at bounding box center [329, 168] width 303 height 206
click at [13, 15] on icon at bounding box center [13, 13] width 6 height 6
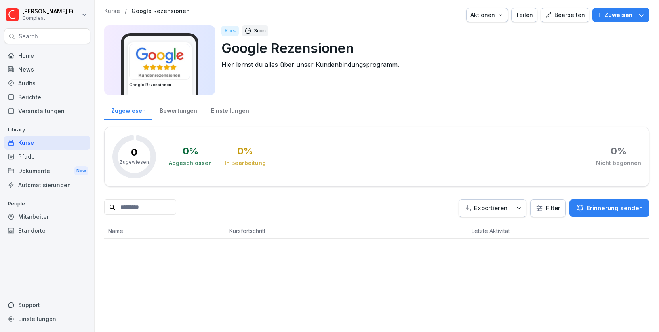
click at [550, 13] on icon "button" at bounding box center [548, 14] width 7 height 7
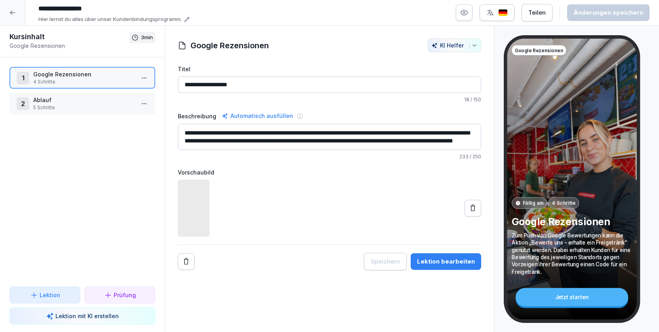
click at [188, 19] on icon at bounding box center [187, 20] width 6 height 6
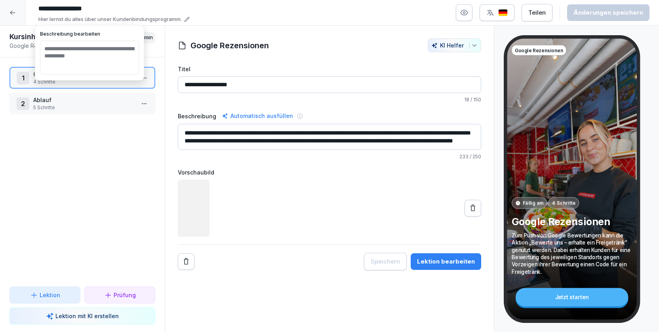
click at [99, 54] on textarea "**********" at bounding box center [89, 58] width 99 height 34
click at [99, 53] on textarea "**********" at bounding box center [89, 58] width 99 height 34
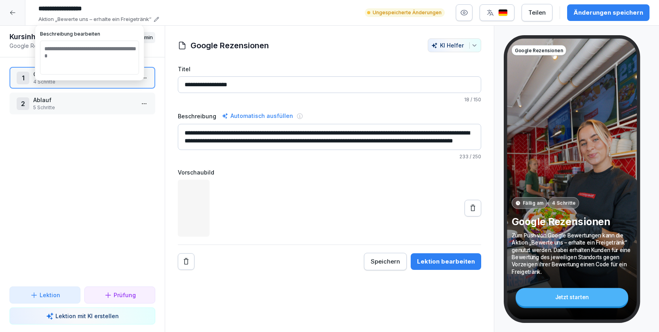
click at [46, 46] on textarea "**********" at bounding box center [89, 58] width 99 height 34
click at [72, 47] on textarea "**********" at bounding box center [89, 58] width 99 height 34
type textarea "**********"
click at [99, 61] on textarea "**********" at bounding box center [89, 58] width 99 height 34
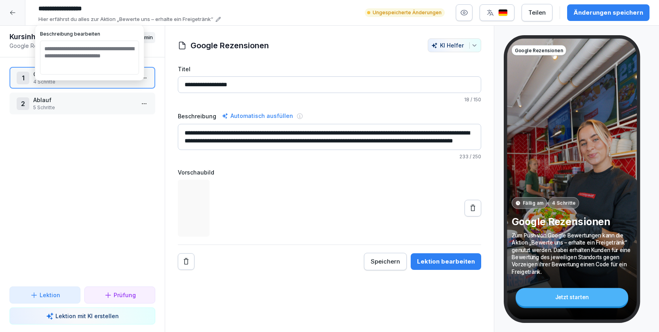
click at [279, 29] on div "**********" at bounding box center [329, 179] width 329 height 307
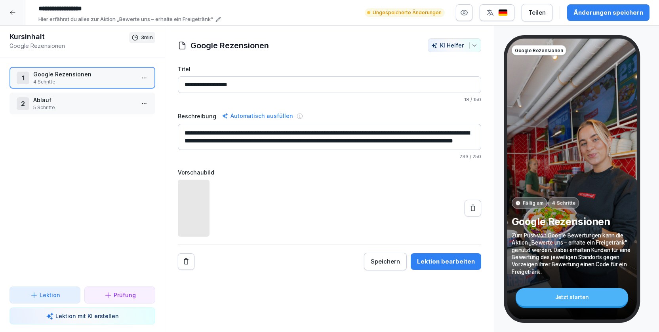
click at [585, 16] on div "Änderungen speichern" at bounding box center [608, 12] width 70 height 9
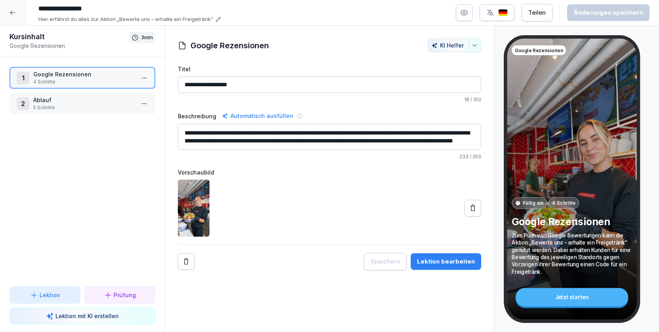
click at [80, 105] on p "5 Schritte" at bounding box center [83, 107] width 101 height 7
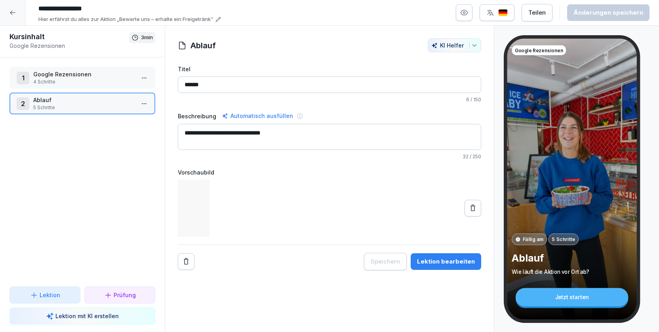
click at [150, 103] on html "**********" at bounding box center [329, 166] width 659 height 332
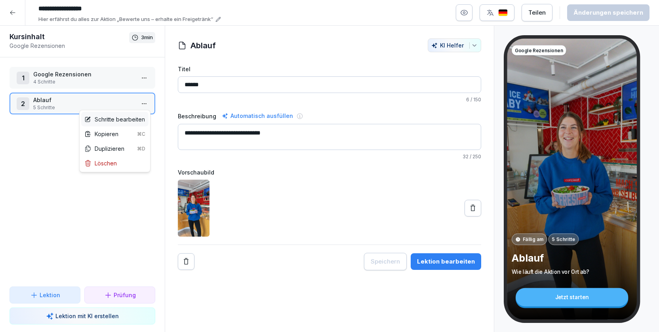
click at [125, 120] on div "Schritte bearbeiten" at bounding box center [114, 119] width 61 height 8
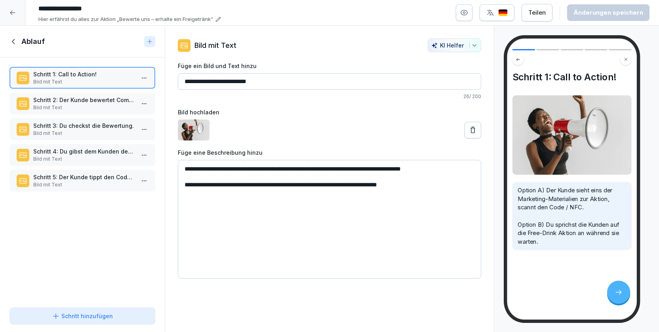
click at [83, 105] on p "Bild mit Text" at bounding box center [83, 107] width 101 height 7
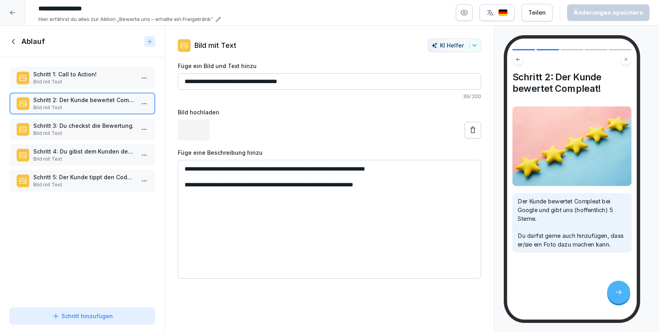
click at [81, 127] on p "Schritt 3: Du checkst die Bewertung." at bounding box center [83, 126] width 101 height 8
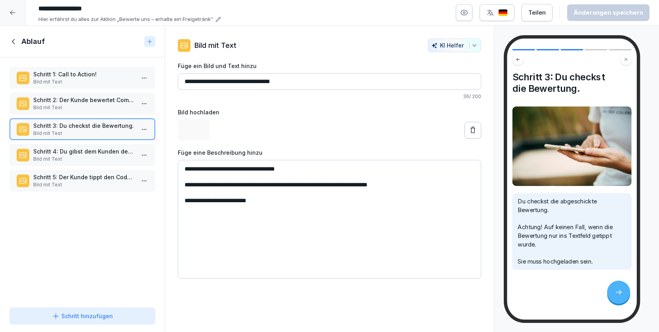
click at [84, 157] on p "Bild mit Text" at bounding box center [83, 159] width 101 height 7
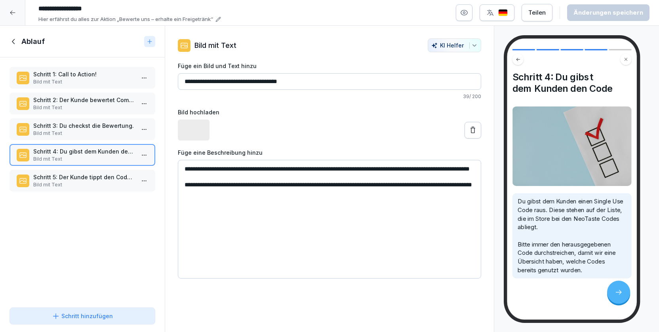
click at [82, 180] on p "Schritt 5: Der Kunde tippt den Code ein." at bounding box center [83, 177] width 101 height 8
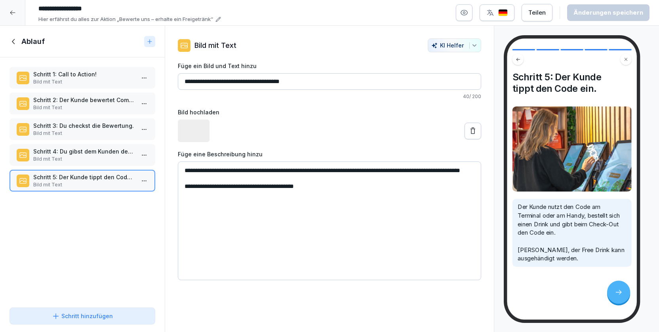
click at [15, 13] on icon at bounding box center [13, 13] width 6 height 6
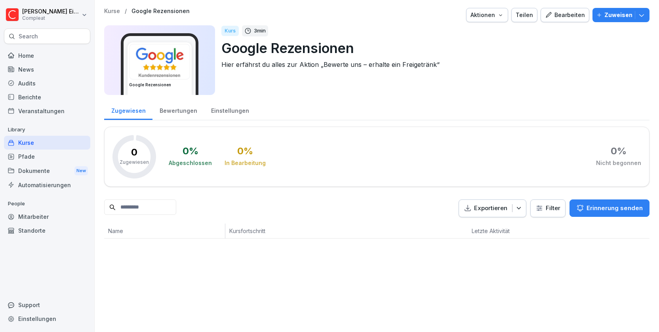
click at [49, 139] on div "Kurse" at bounding box center [47, 143] width 86 height 14
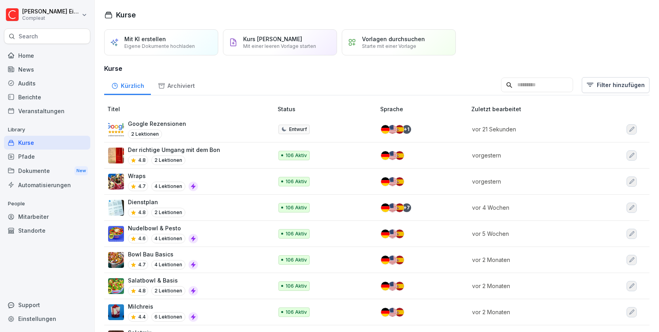
click at [50, 99] on div "Berichte" at bounding box center [47, 97] width 86 height 14
click at [49, 84] on div "Audits" at bounding box center [47, 83] width 86 height 14
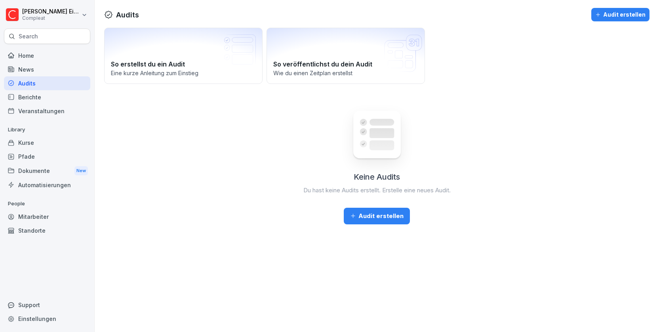
click at [47, 69] on div "News" at bounding box center [47, 70] width 86 height 14
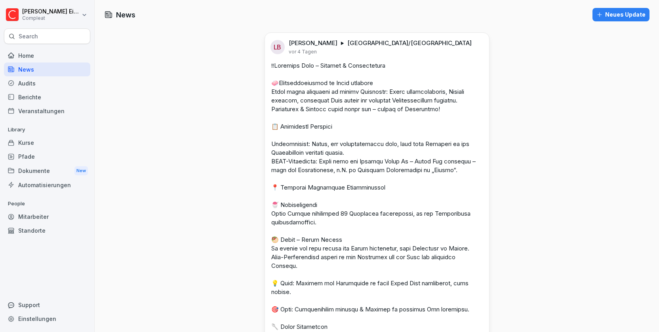
click at [48, 56] on div "Home" at bounding box center [47, 56] width 86 height 14
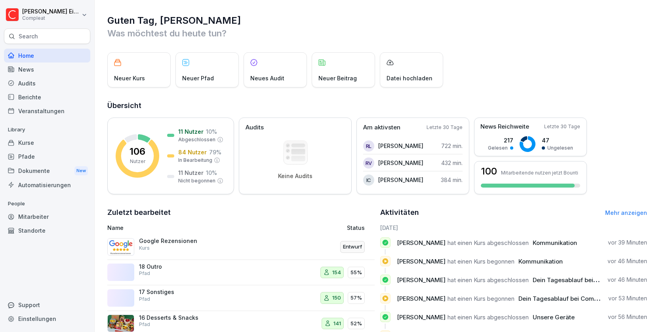
click at [46, 66] on div "News" at bounding box center [47, 70] width 86 height 14
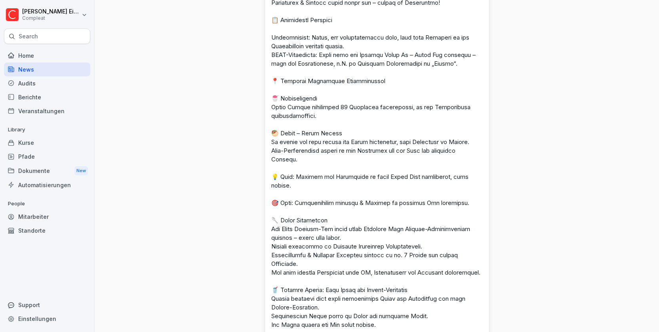
scroll to position [108, 0]
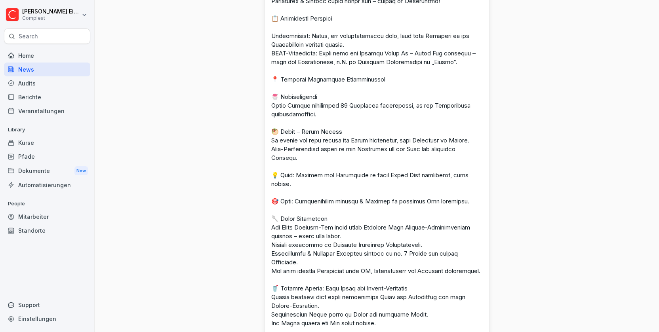
click at [33, 147] on div "Kurse" at bounding box center [47, 143] width 86 height 14
